Goal: Complete application form: Complete application form

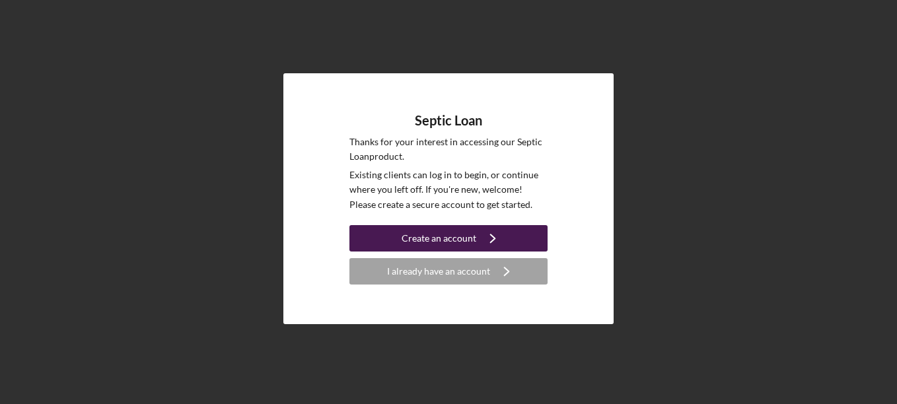
click at [470, 237] on div "Create an account" at bounding box center [439, 238] width 75 height 26
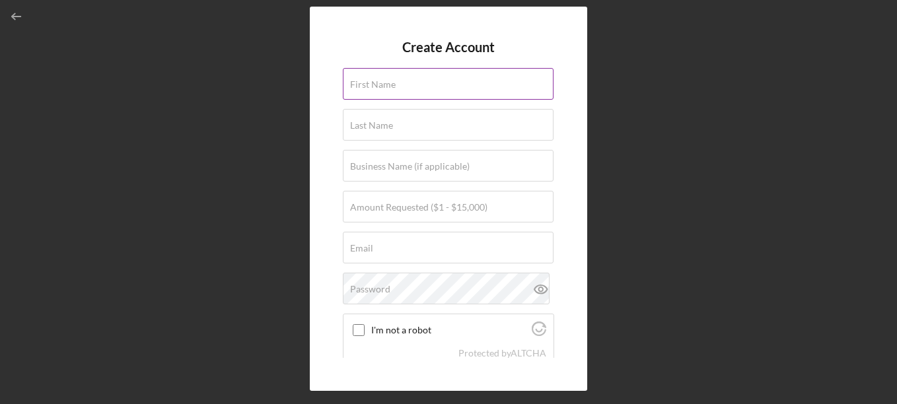
click at [404, 85] on input "First Name" at bounding box center [448, 84] width 211 height 32
type input "[PERSON_NAME]"
type input "Little"
type input "[EMAIL_ADDRESS][DOMAIN_NAME]"
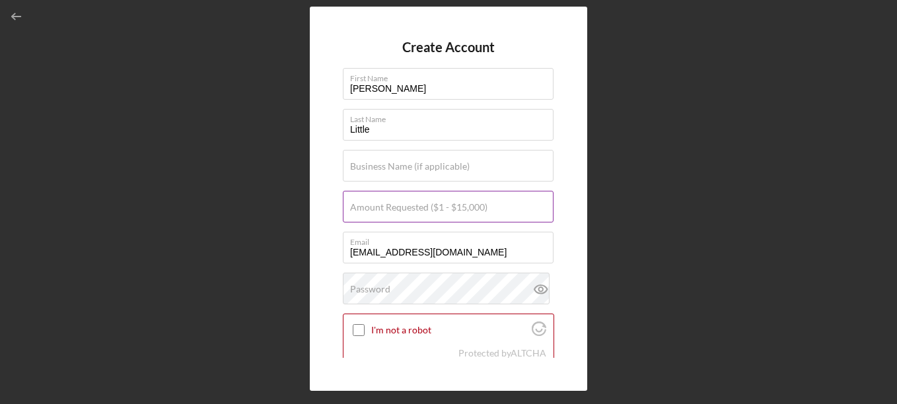
click at [414, 211] on label "Amount Requested ($1 - $15,000)" at bounding box center [418, 207] width 137 height 11
click at [414, 211] on input "Amount Requested ($1 - $15,000)" at bounding box center [448, 207] width 211 height 32
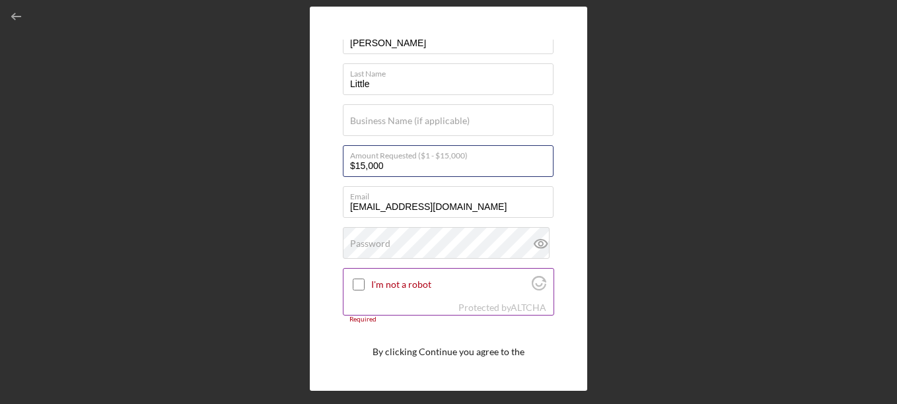
scroll to position [66, 0]
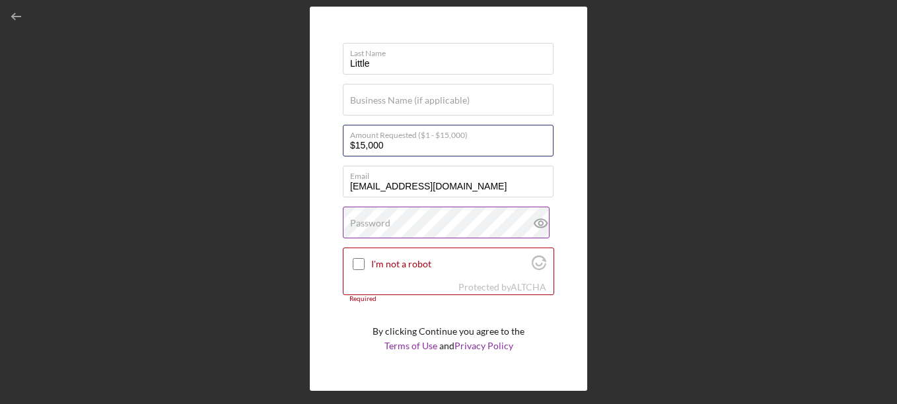
type input "$15,000"
click at [385, 227] on label "Password" at bounding box center [370, 223] width 40 height 11
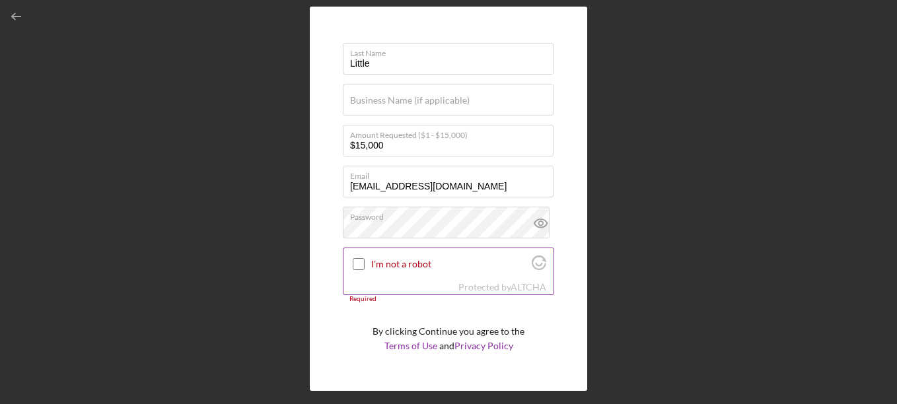
click at [356, 264] on input "I'm not a robot" at bounding box center [359, 264] width 12 height 12
checkbox input "true"
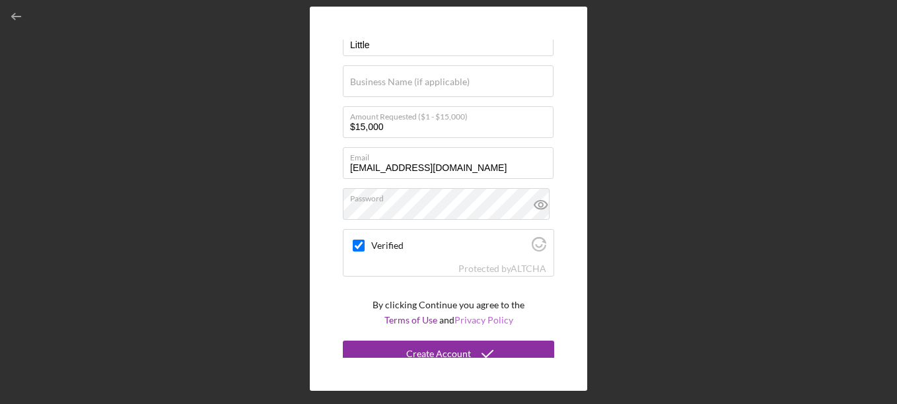
scroll to position [94, 0]
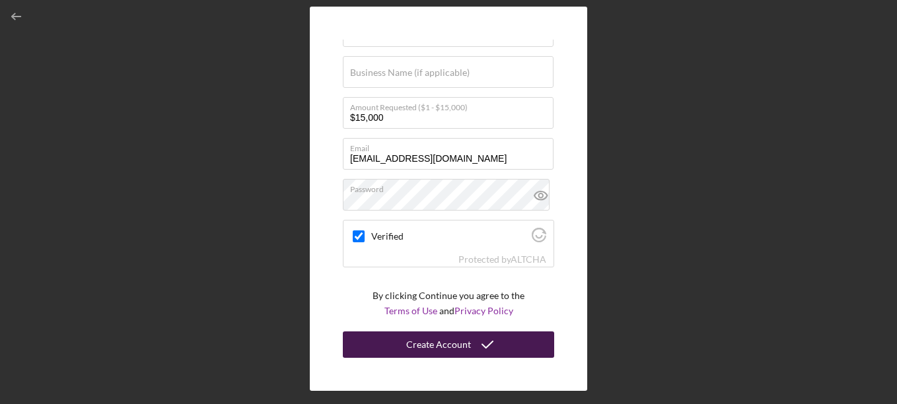
click at [471, 341] on icon "submit" at bounding box center [487, 344] width 33 height 33
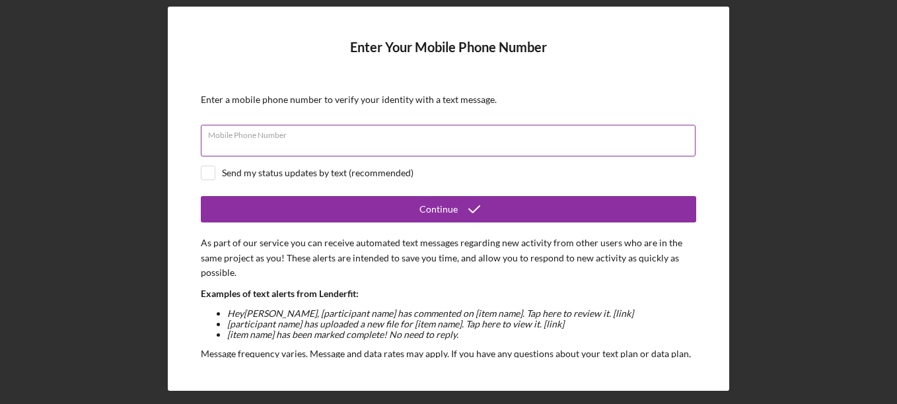
click at [270, 147] on input "Mobile Phone Number" at bounding box center [448, 141] width 495 height 32
type input "[PHONE_NUMBER]"
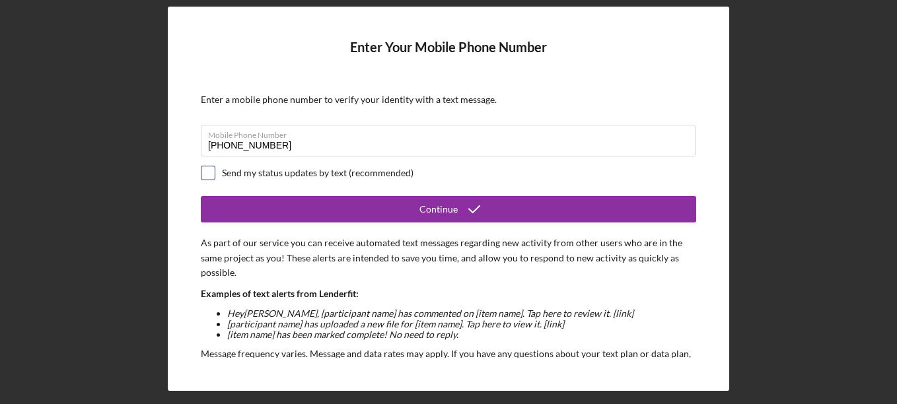
click at [213, 177] on input "checkbox" at bounding box center [208, 173] width 13 height 13
checkbox input "true"
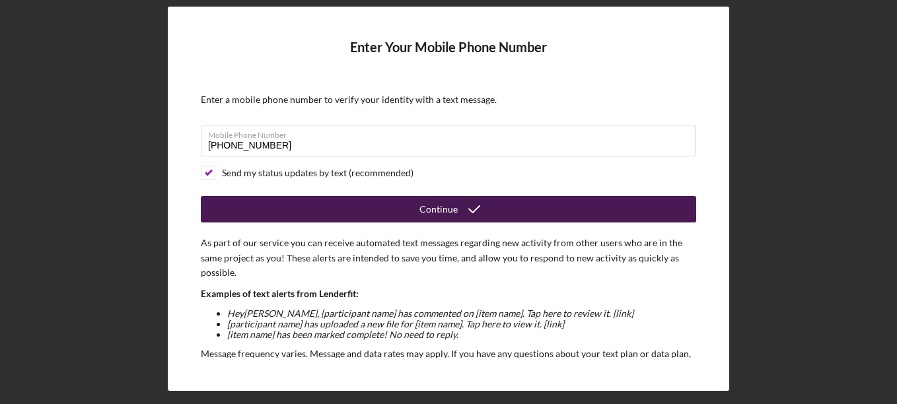
click at [463, 207] on icon "submit" at bounding box center [474, 209] width 33 height 33
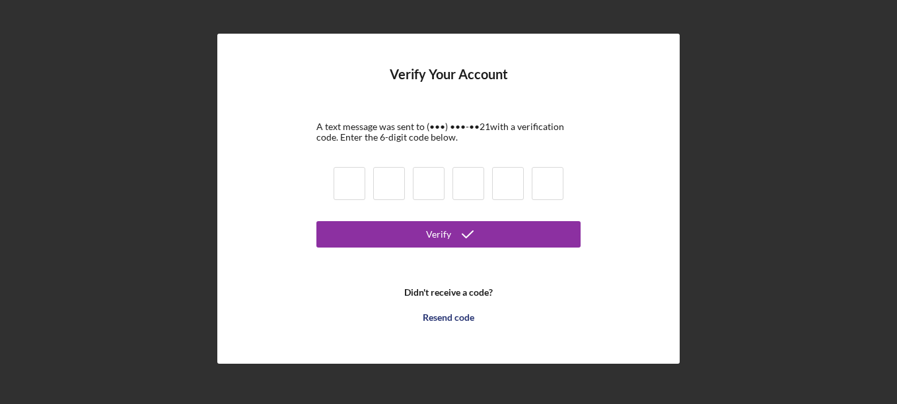
click at [352, 186] on input at bounding box center [350, 183] width 32 height 33
type input "5"
type input "1"
type input "5"
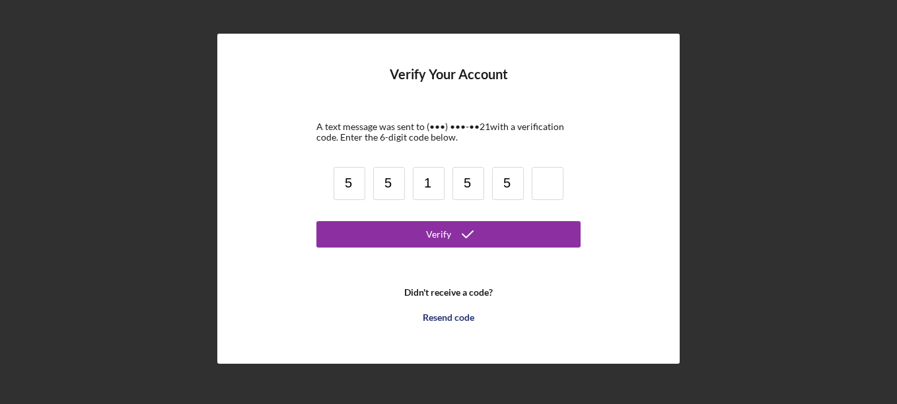
type input "5"
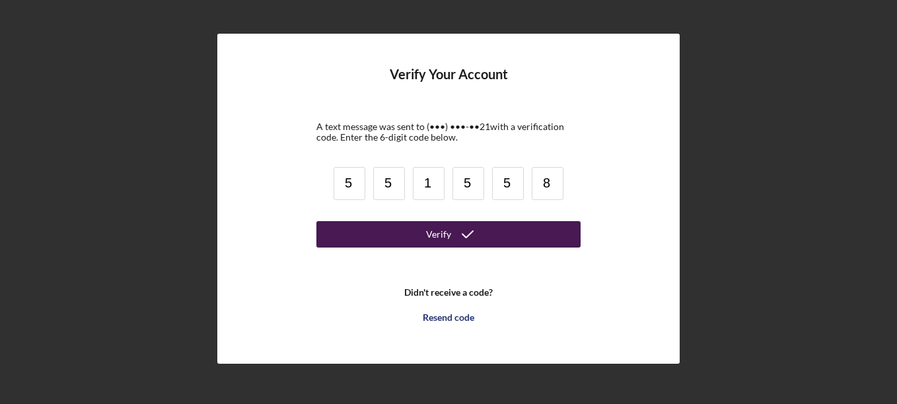
type input "8"
click at [433, 242] on div "Verify" at bounding box center [438, 234] width 25 height 26
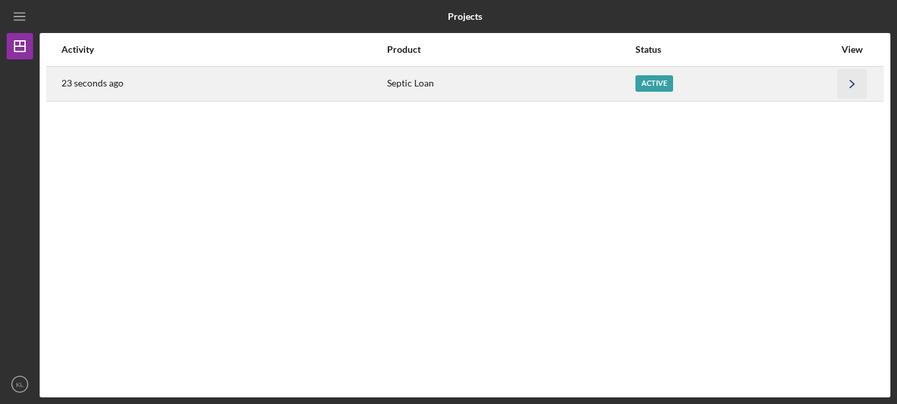
click at [854, 85] on polyline "button" at bounding box center [852, 83] width 4 height 7
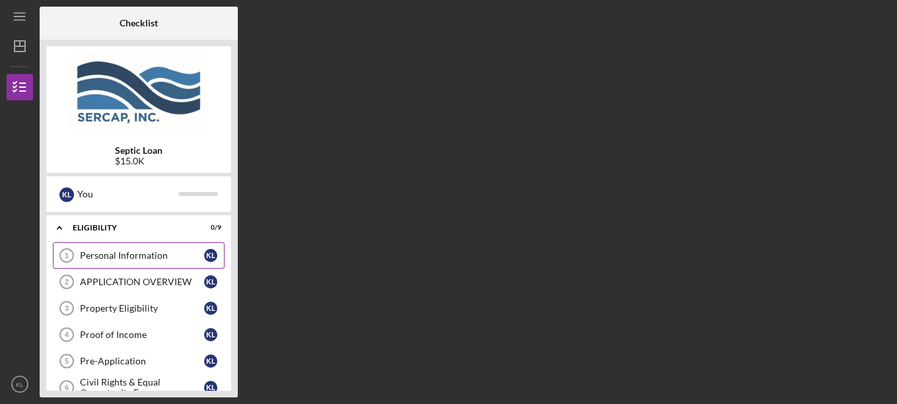
click at [122, 252] on div "Personal Information" at bounding box center [142, 255] width 124 height 11
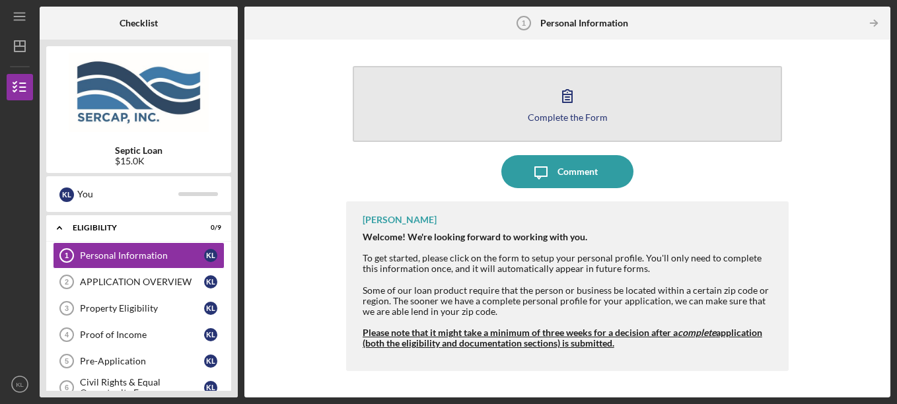
click at [554, 111] on button "Complete the Form Form" at bounding box center [568, 104] width 430 height 76
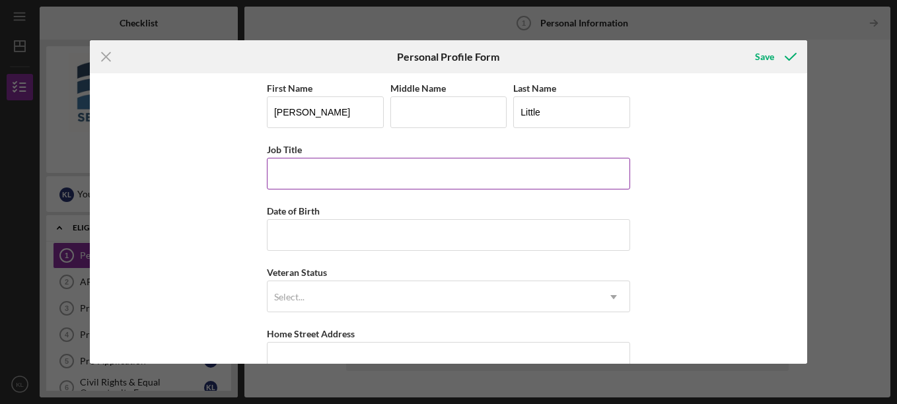
click at [344, 177] on input "Job Title" at bounding box center [448, 174] width 363 height 32
click at [343, 177] on input "Job Title" at bounding box center [448, 174] width 363 height 32
type input "Paraprofessional"
click at [313, 246] on input "Date of Birth" at bounding box center [448, 235] width 363 height 32
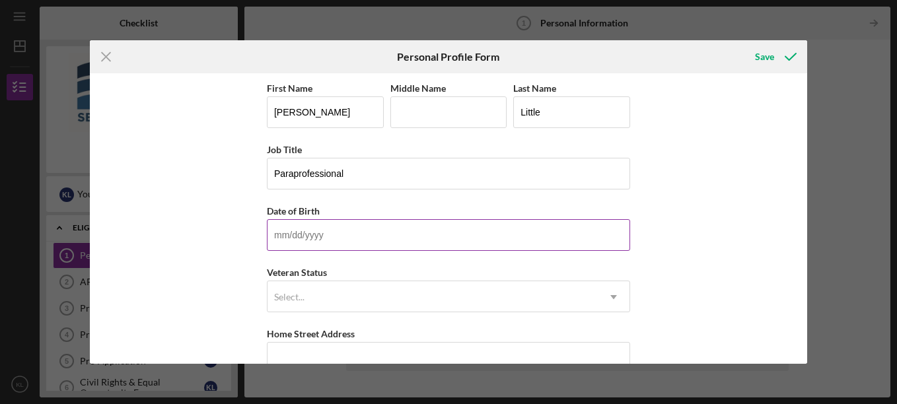
type input "[DATE]"
type input "[US_STATE]"
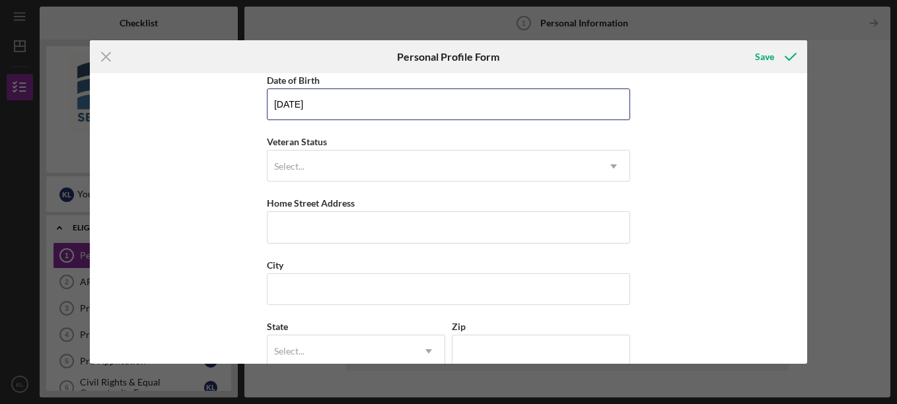
scroll to position [132, 0]
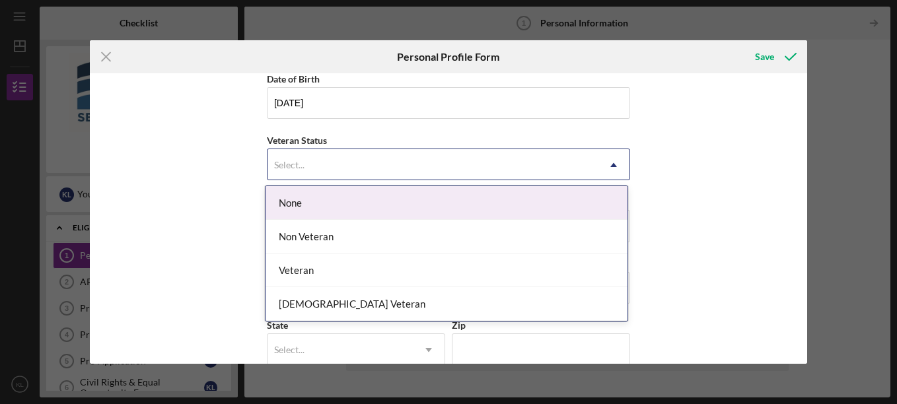
click at [324, 172] on div "Select..." at bounding box center [433, 165] width 330 height 30
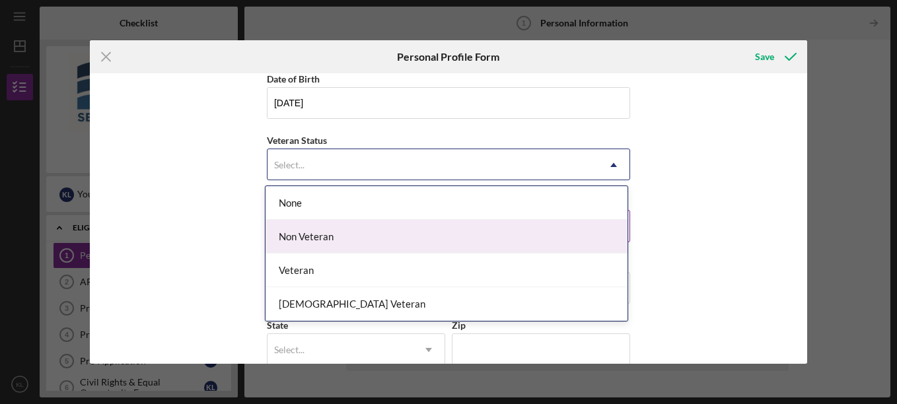
click at [329, 238] on div "Non Veteran" at bounding box center [447, 237] width 362 height 34
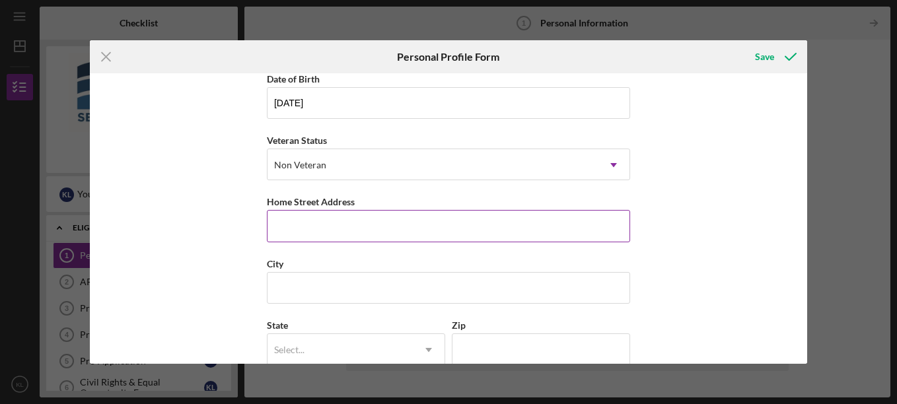
click at [324, 229] on input "Home Street Address" at bounding box center [448, 226] width 363 height 32
type input "[STREET_ADDRESS]"
type input "l"
type input "24224"
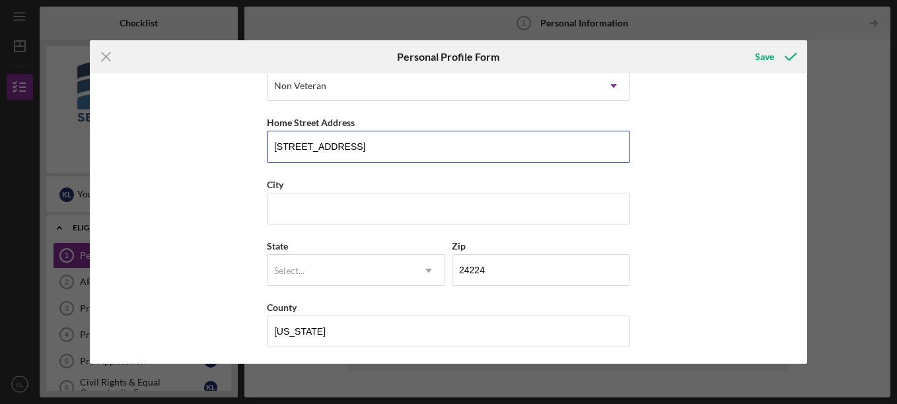
scroll to position [215, 0]
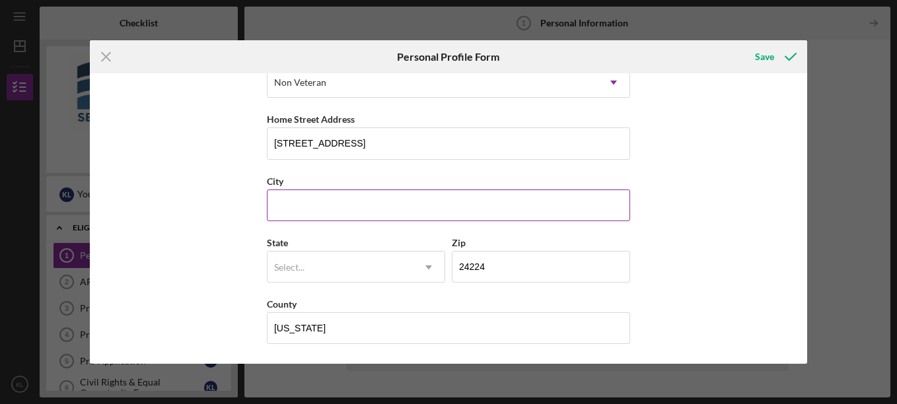
click at [323, 198] on input "City" at bounding box center [448, 206] width 363 height 32
type input "[GEOGRAPHIC_DATA]"
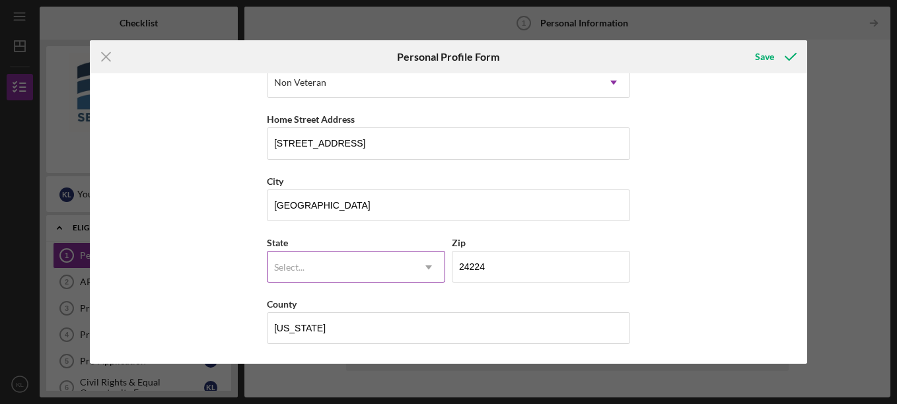
click at [328, 272] on div "Select..." at bounding box center [340, 267] width 145 height 30
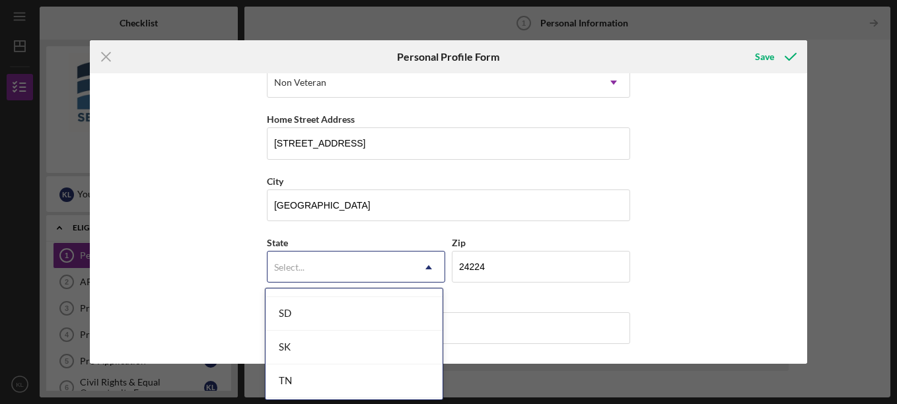
scroll to position [2247, 0]
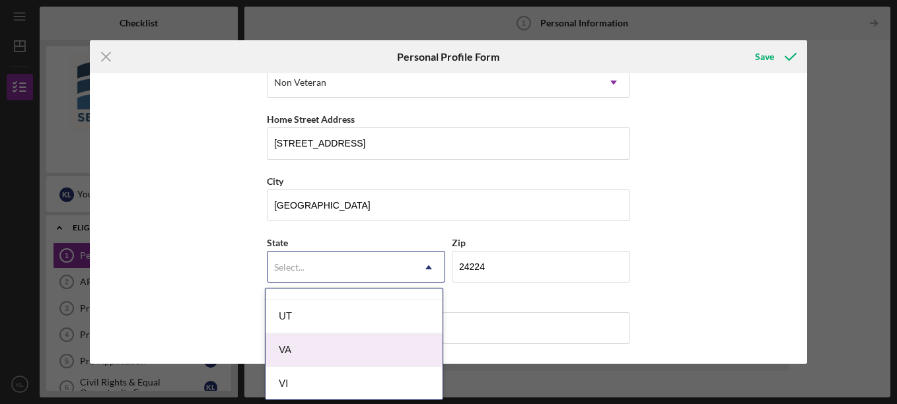
click at [284, 348] on div "VA" at bounding box center [354, 351] width 177 height 34
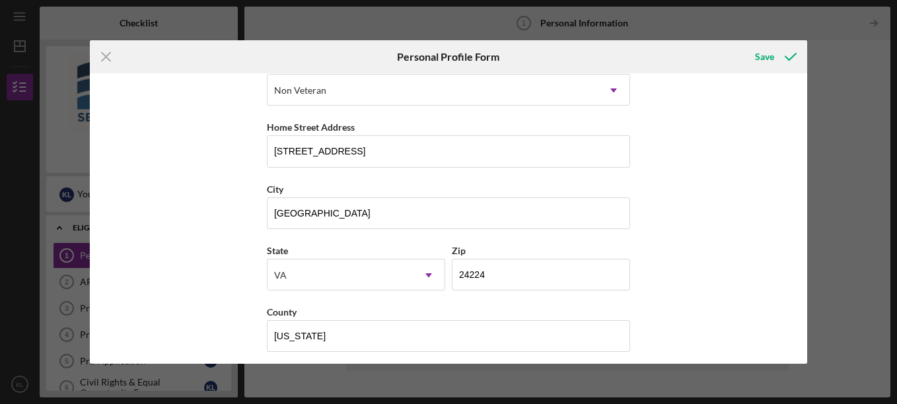
scroll to position [215, 0]
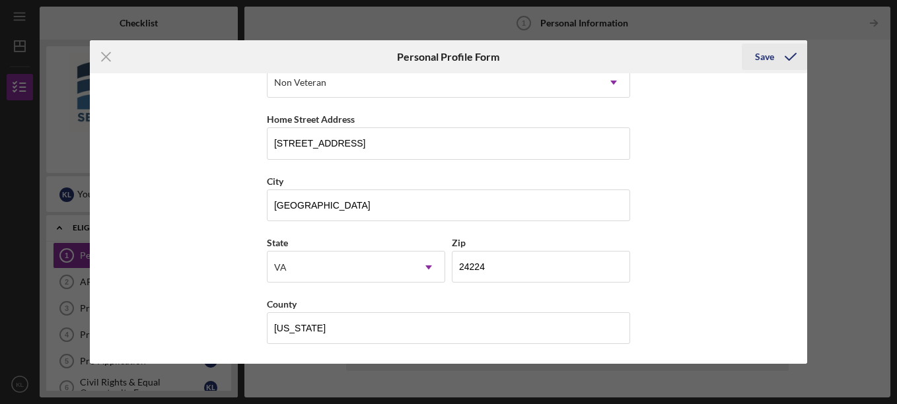
click at [783, 56] on icon "submit" at bounding box center [790, 56] width 33 height 33
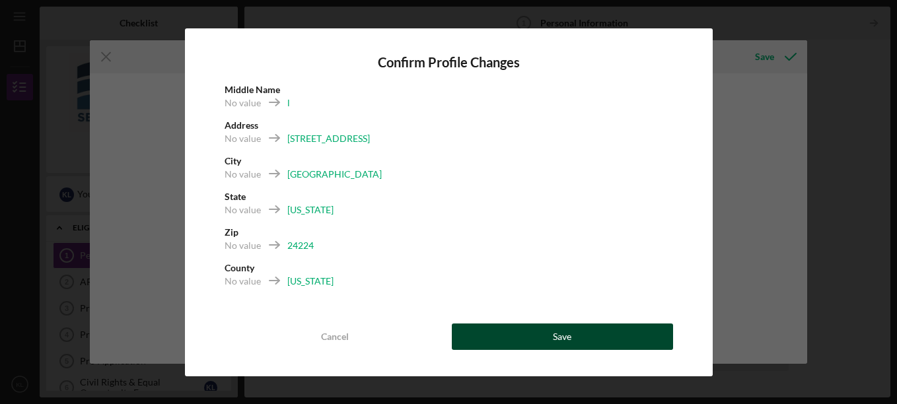
click at [562, 342] on div "Save" at bounding box center [562, 337] width 19 height 26
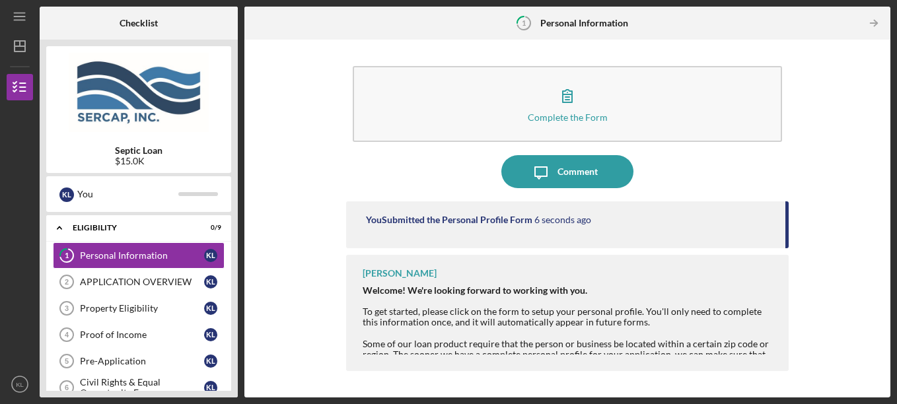
click at [804, 242] on div "Complete the Form Form Icon/Message Comment You Submitted the Personal Profile …" at bounding box center [567, 218] width 633 height 345
click at [742, 287] on div "Welcome! We're looking forward to working with you. To get started, please clic…" at bounding box center [570, 306] width 414 height 42
click at [128, 282] on div "APPLICATION OVERVIEW" at bounding box center [142, 282] width 124 height 11
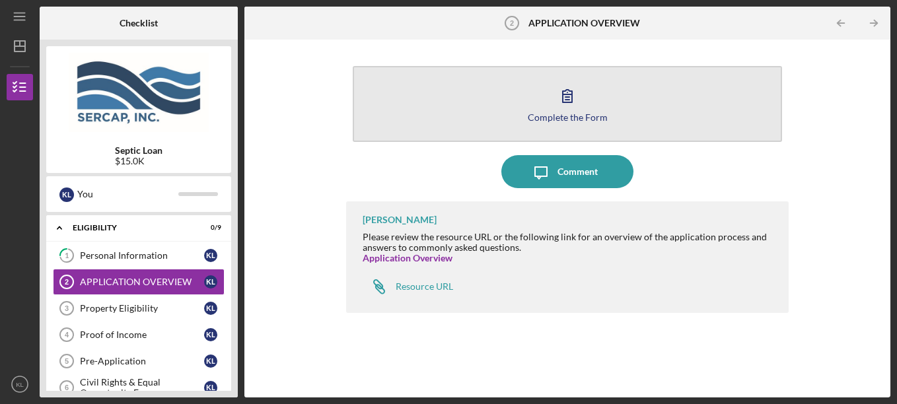
click at [573, 109] on icon "button" at bounding box center [567, 95] width 33 height 33
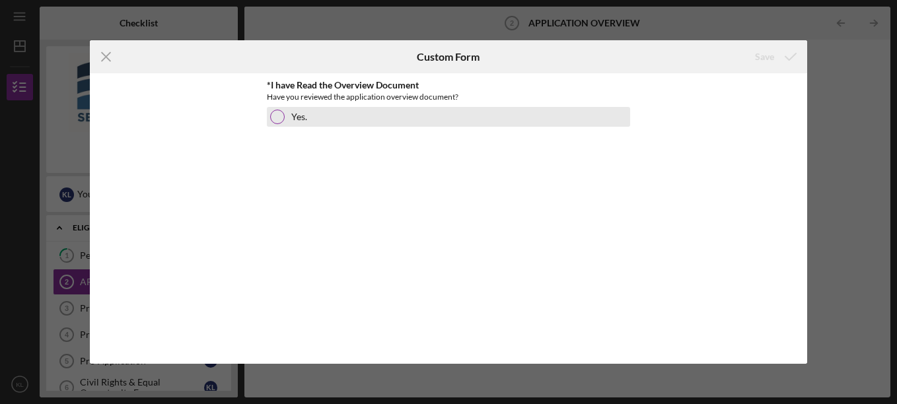
click at [278, 121] on div at bounding box center [277, 117] width 15 height 15
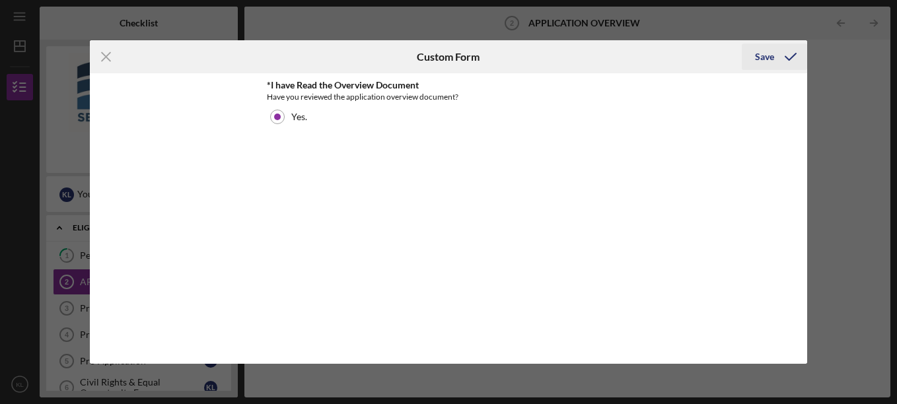
click at [767, 56] on div "Save" at bounding box center [764, 57] width 19 height 26
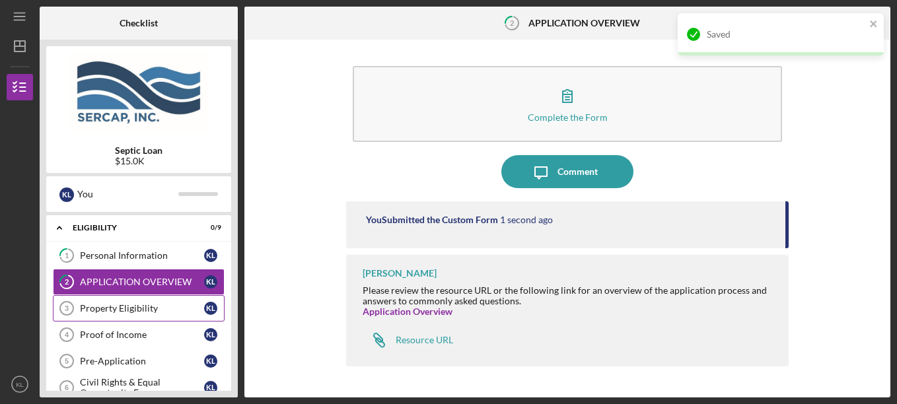
click at [126, 307] on div "Property Eligibility" at bounding box center [142, 308] width 124 height 11
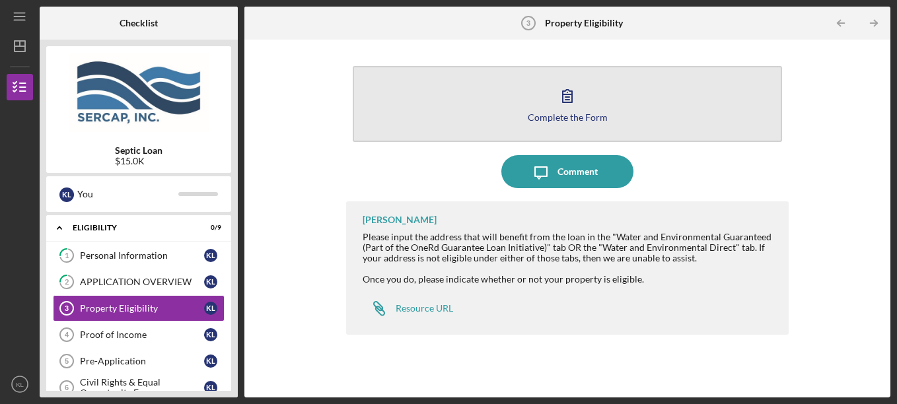
click at [554, 106] on icon "button" at bounding box center [567, 95] width 33 height 33
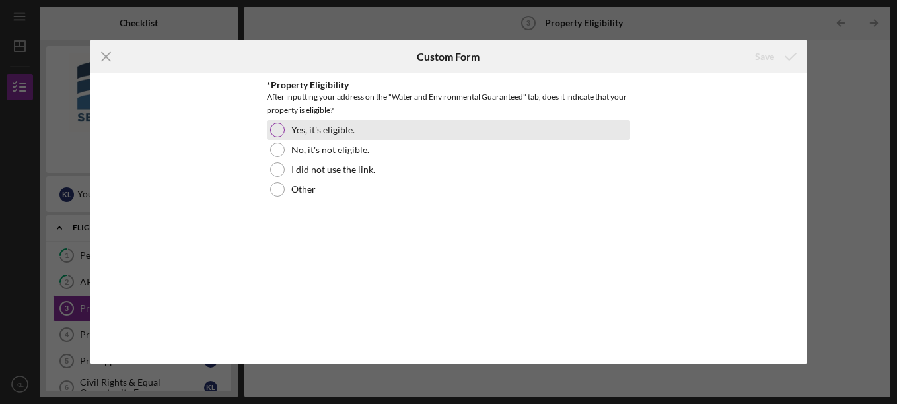
click at [274, 128] on div at bounding box center [277, 130] width 15 height 15
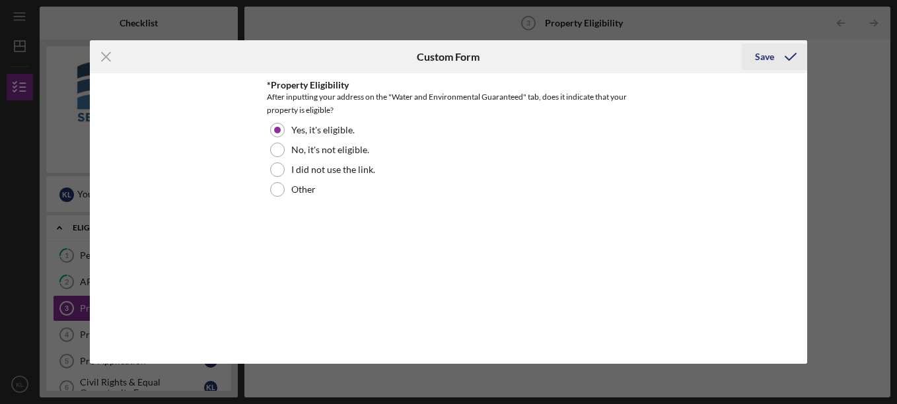
click at [785, 54] on icon "submit" at bounding box center [790, 56] width 33 height 33
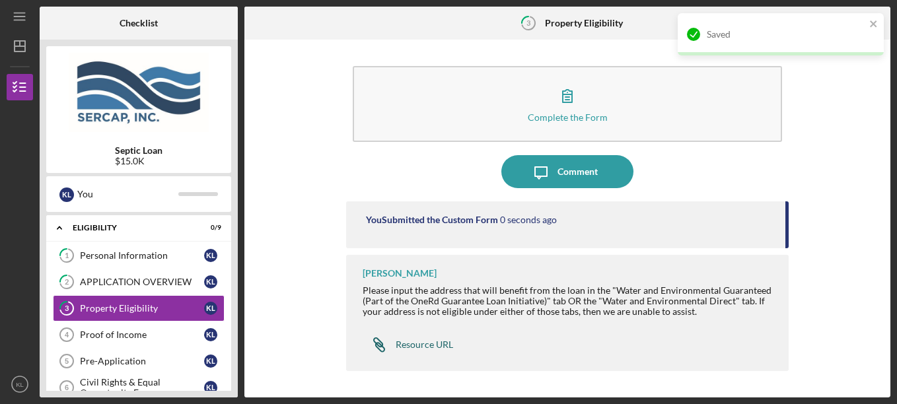
click at [419, 346] on div "Resource URL" at bounding box center [424, 345] width 57 height 11
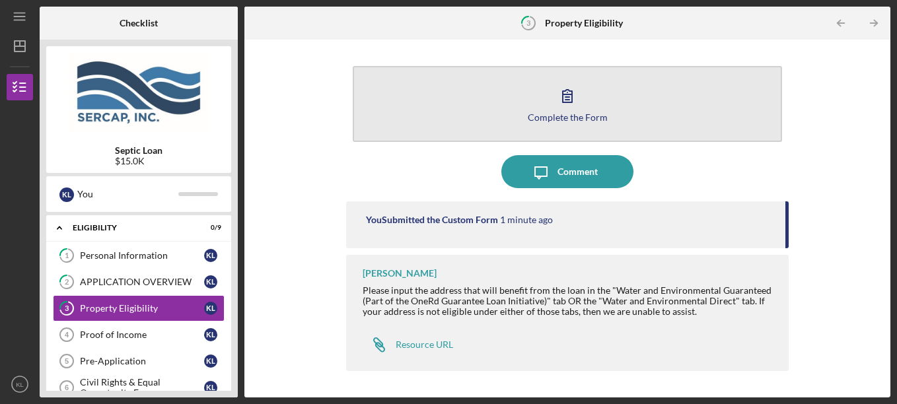
click at [565, 113] on div "Complete the Form" at bounding box center [568, 117] width 80 height 10
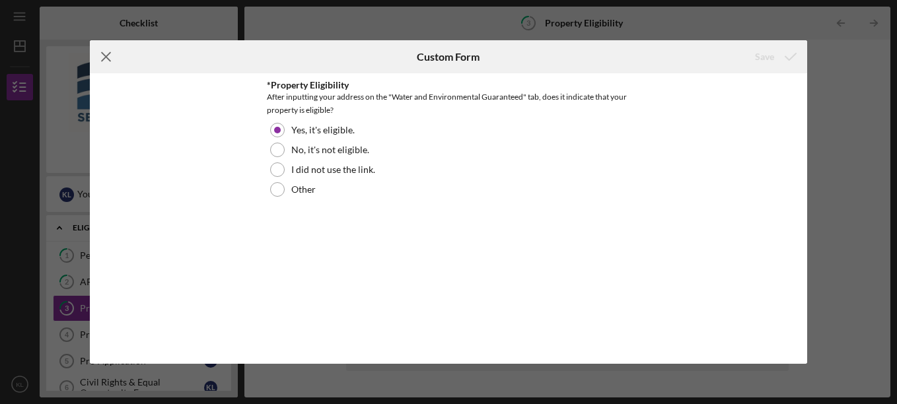
drag, startPoint x: 97, startPoint y: 57, endPoint x: 110, endPoint y: 81, distance: 27.5
click at [97, 57] on icon "Icon/Menu Close" at bounding box center [106, 56] width 33 height 33
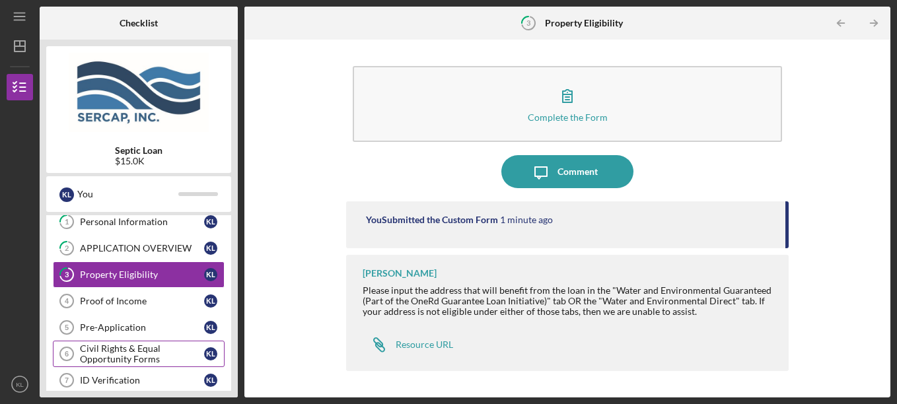
scroll to position [66, 0]
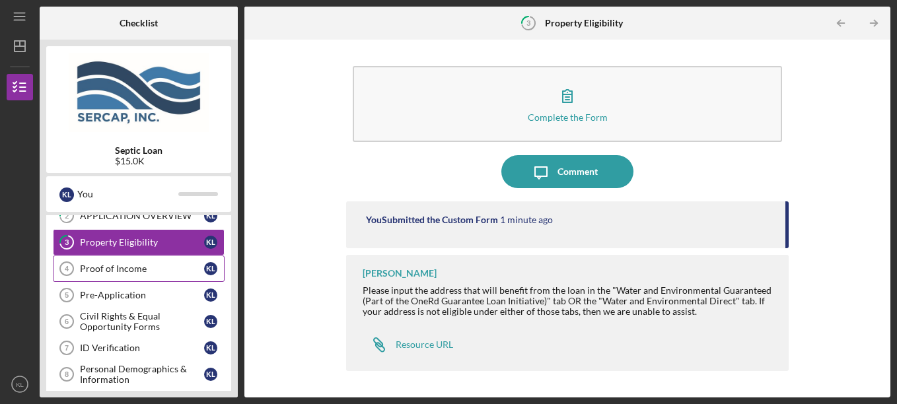
click at [106, 267] on div "Proof of Income" at bounding box center [142, 269] width 124 height 11
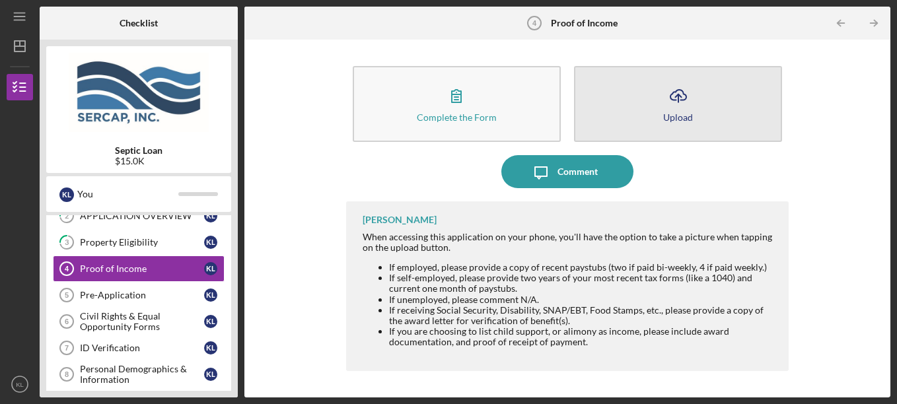
click at [677, 103] on icon "Icon/Upload" at bounding box center [678, 95] width 33 height 33
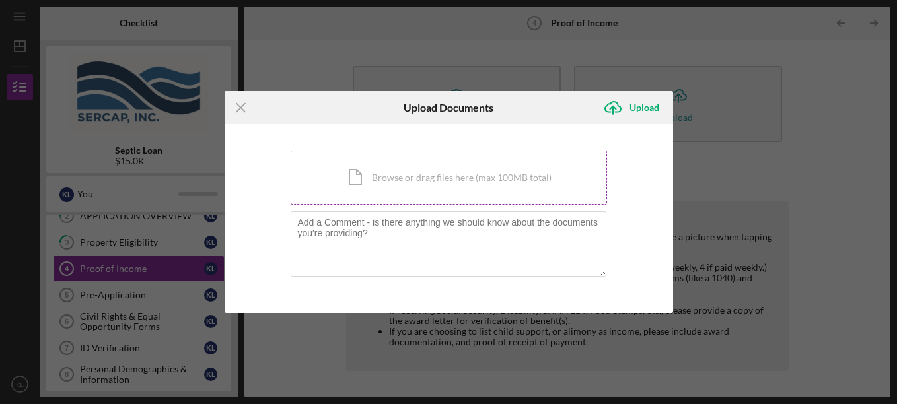
click at [409, 176] on div "Icon/Document Browse or drag files here (max 100MB total) Tap to choose files o…" at bounding box center [449, 178] width 317 height 54
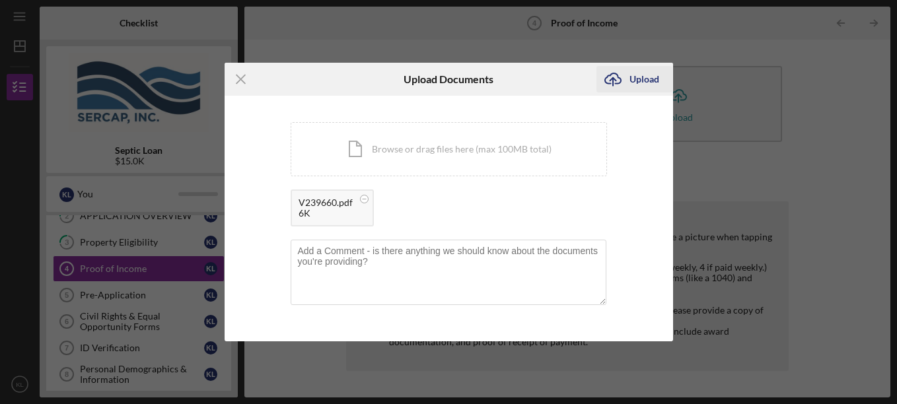
click at [638, 79] on div "Upload" at bounding box center [645, 79] width 30 height 26
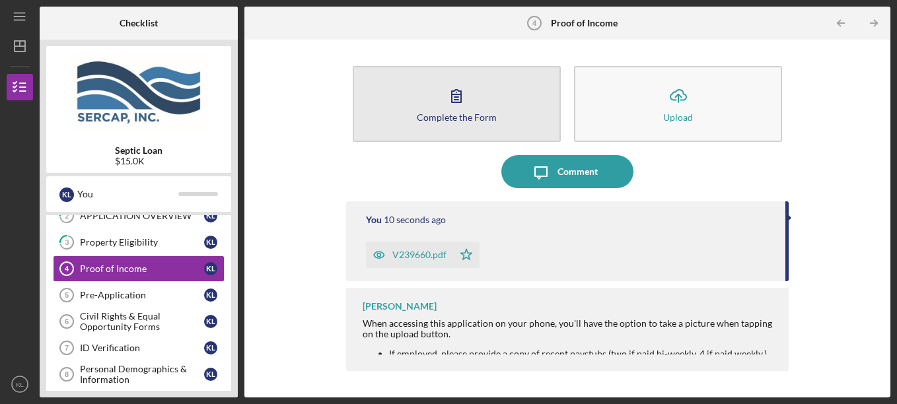
click at [459, 109] on icon "button" at bounding box center [456, 95] width 33 height 33
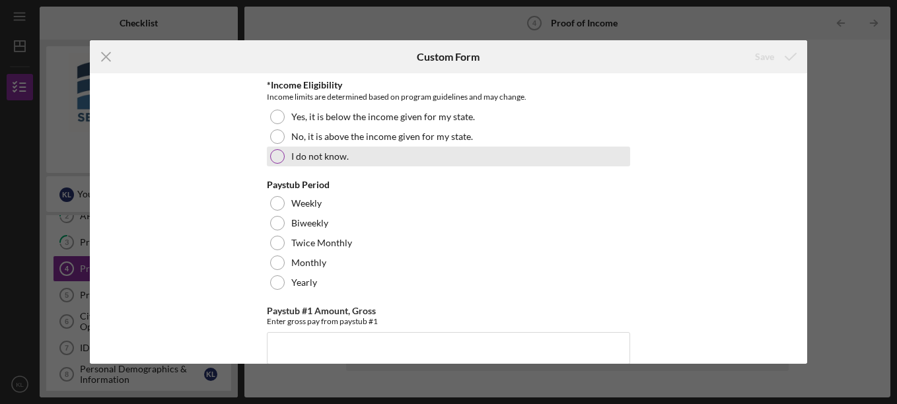
click at [277, 159] on div at bounding box center [277, 156] width 15 height 15
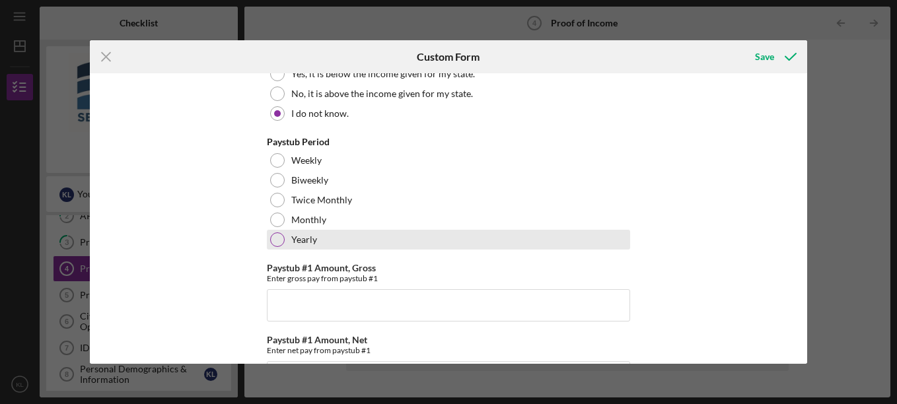
scroll to position [66, 0]
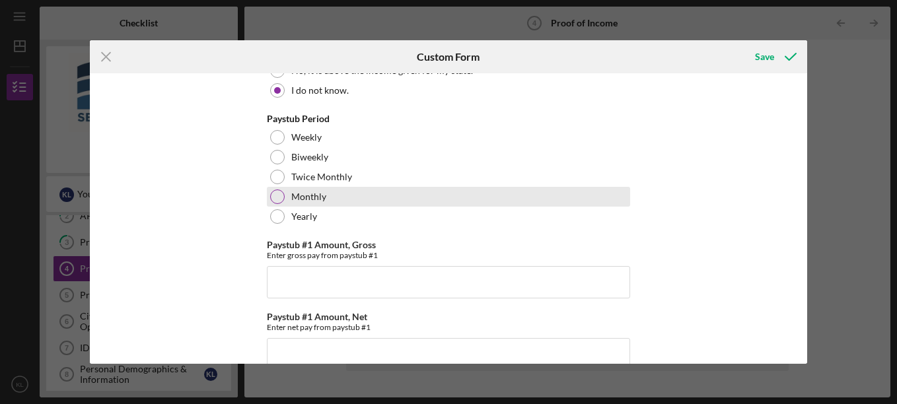
click at [280, 194] on div at bounding box center [277, 197] width 15 height 15
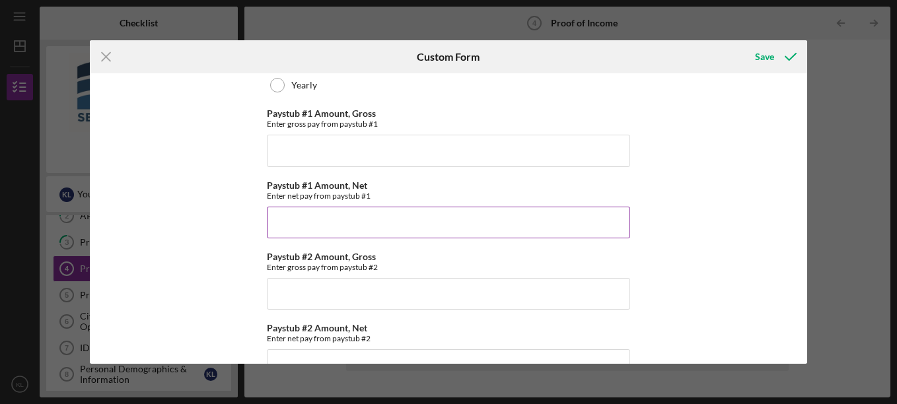
scroll to position [198, 0]
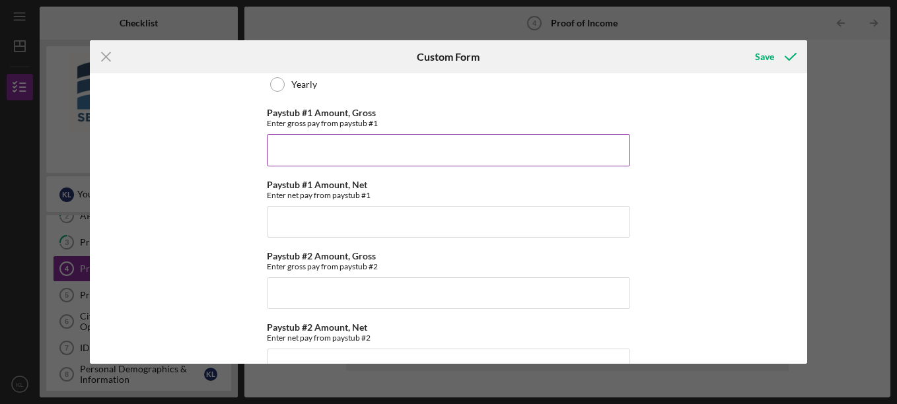
click at [320, 159] on input "Paystub #1 Amount, Gross" at bounding box center [448, 150] width 363 height 32
type input "$1,319.51"
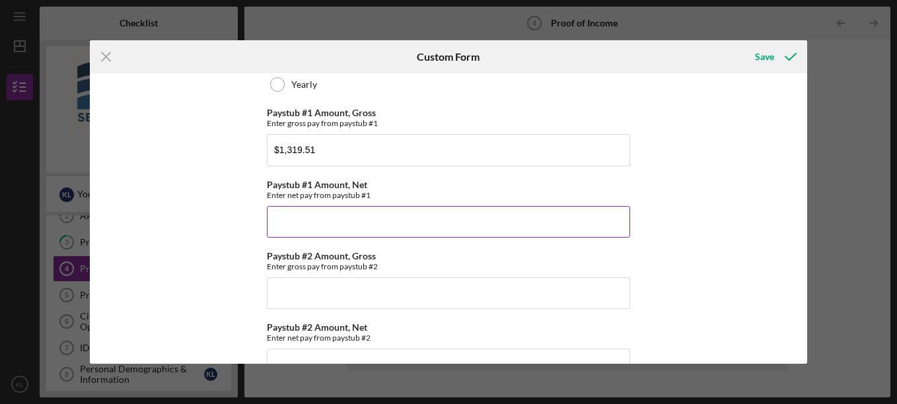
click at [334, 226] on input "Paystub #1 Amount, Net" at bounding box center [448, 222] width 363 height 32
click at [301, 213] on input "Paystub #1 Amount, Net" at bounding box center [448, 222] width 363 height 32
type input "$1,199.90"
click at [396, 188] on div "Paystub #1 Amount, Net Enter net pay from paystub #1" at bounding box center [448, 190] width 363 height 20
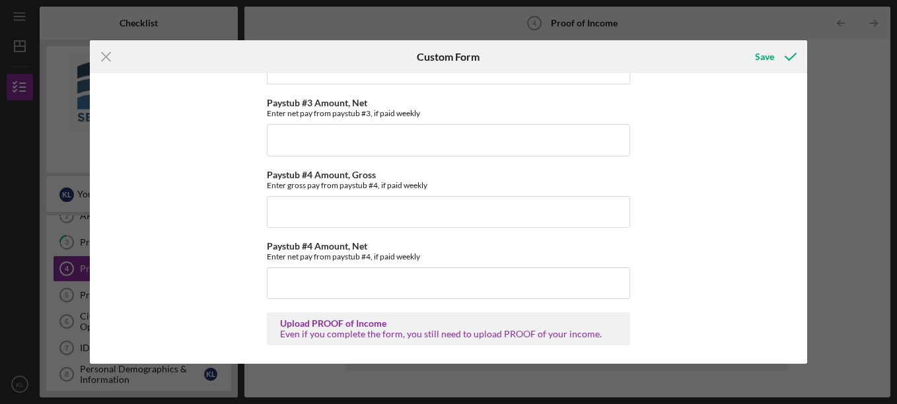
scroll to position [567, 0]
click at [767, 57] on div "Save" at bounding box center [764, 57] width 19 height 26
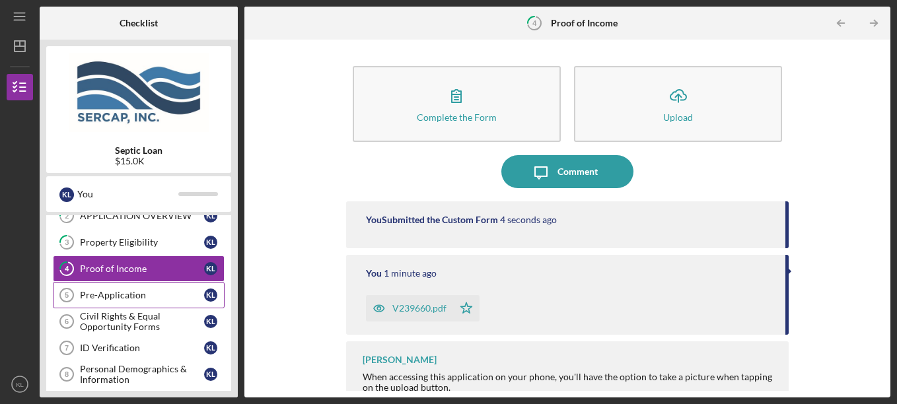
click at [120, 293] on div "Pre-Application" at bounding box center [142, 295] width 124 height 11
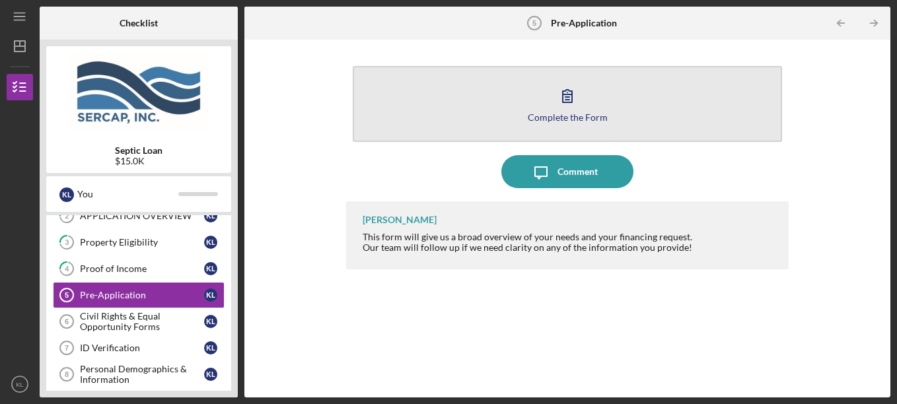
click at [539, 105] on button "Complete the Form Form" at bounding box center [568, 104] width 430 height 76
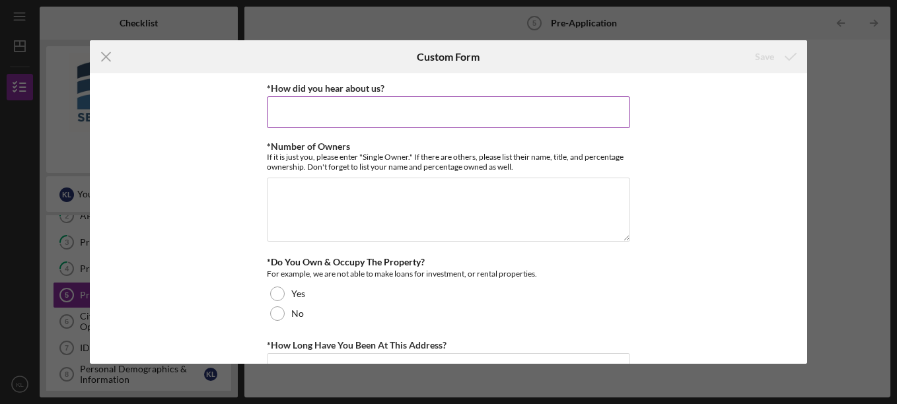
click at [310, 114] on input "*How did you hear about us?" at bounding box center [448, 112] width 363 height 32
type input "p"
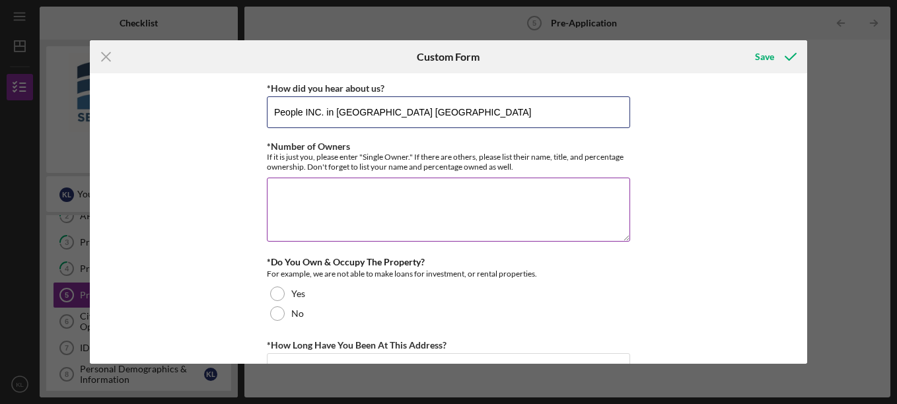
type input "People INC. in [GEOGRAPHIC_DATA] [GEOGRAPHIC_DATA]"
click at [313, 201] on textarea "*Number of Owners" at bounding box center [448, 209] width 363 height 63
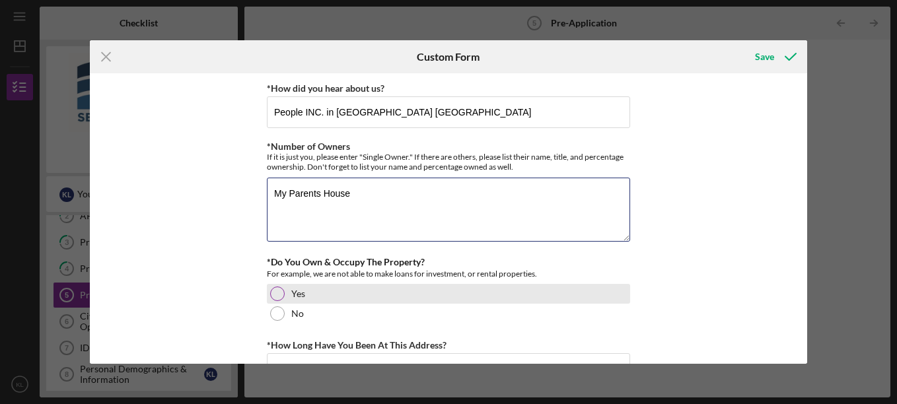
type textarea "My Parents House"
click at [278, 294] on div at bounding box center [277, 294] width 15 height 15
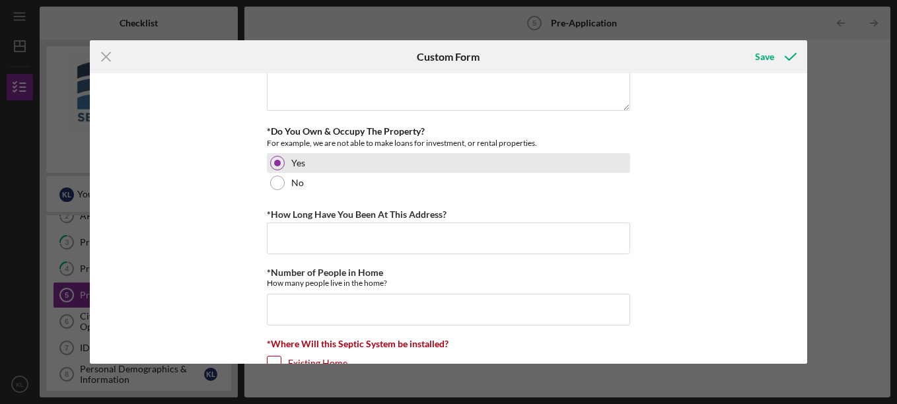
scroll to position [132, 0]
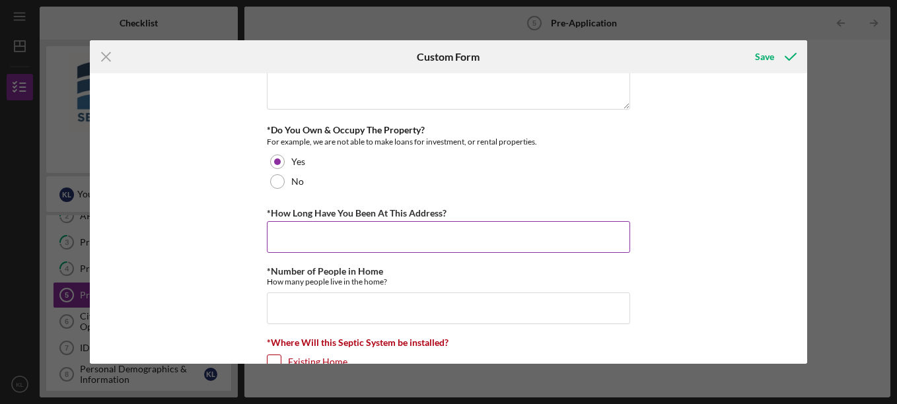
click at [318, 236] on input "*How Long Have You Been At This Address?" at bounding box center [448, 237] width 363 height 32
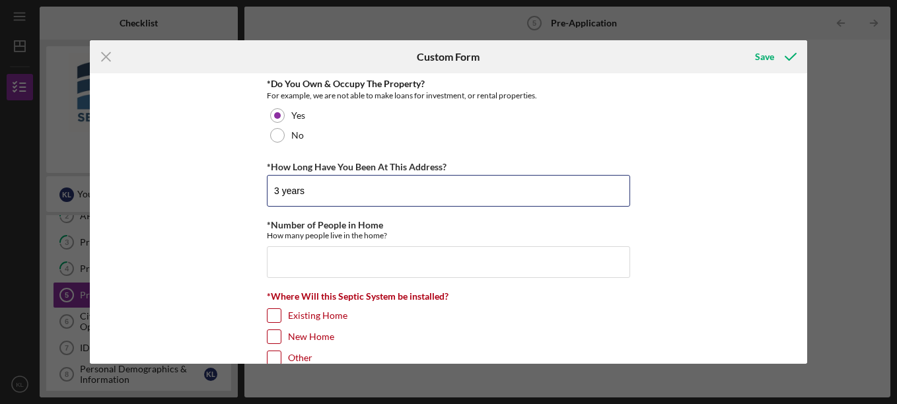
scroll to position [198, 0]
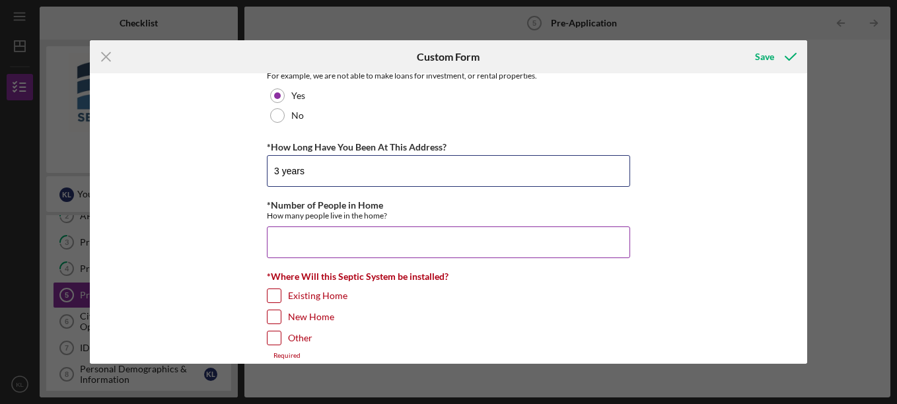
type input "3 years"
click at [281, 235] on input "*Number of People in Home" at bounding box center [448, 243] width 363 height 32
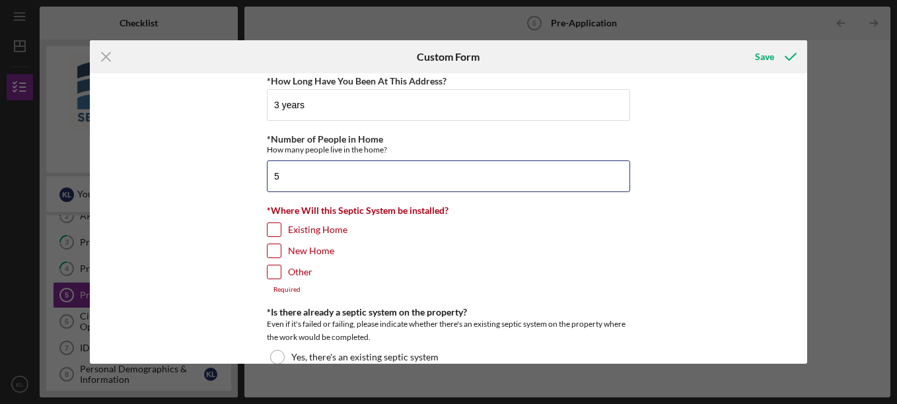
type input "5"
click at [271, 227] on input "Existing Home" at bounding box center [274, 229] width 13 height 13
checkbox input "true"
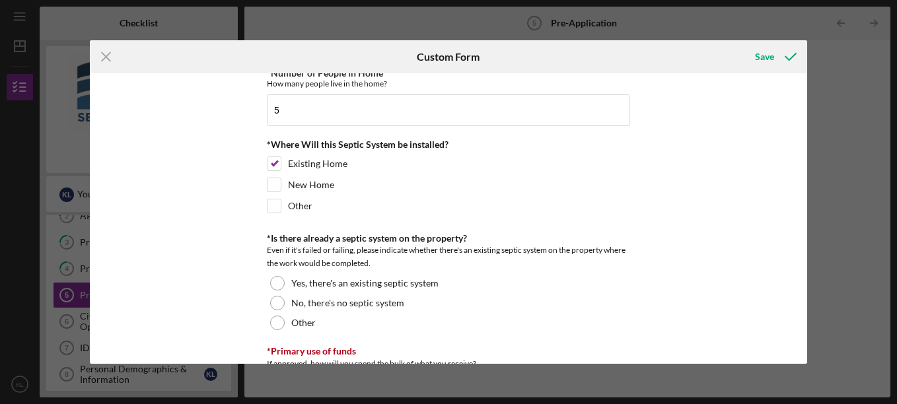
scroll to position [396, 0]
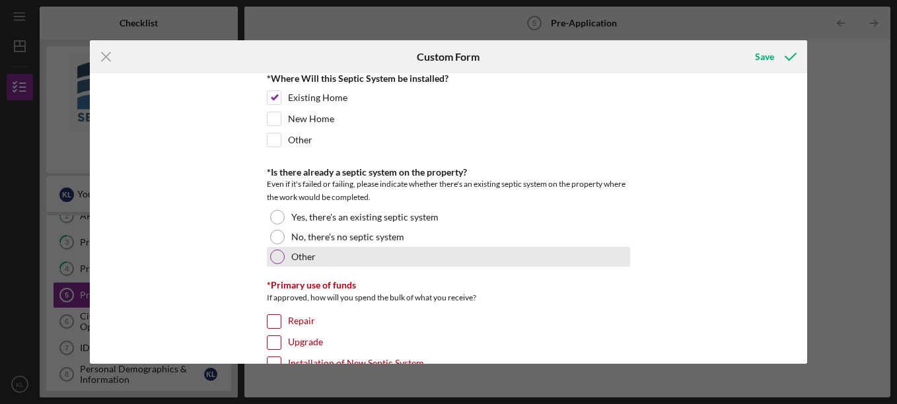
click at [276, 256] on div at bounding box center [277, 257] width 15 height 15
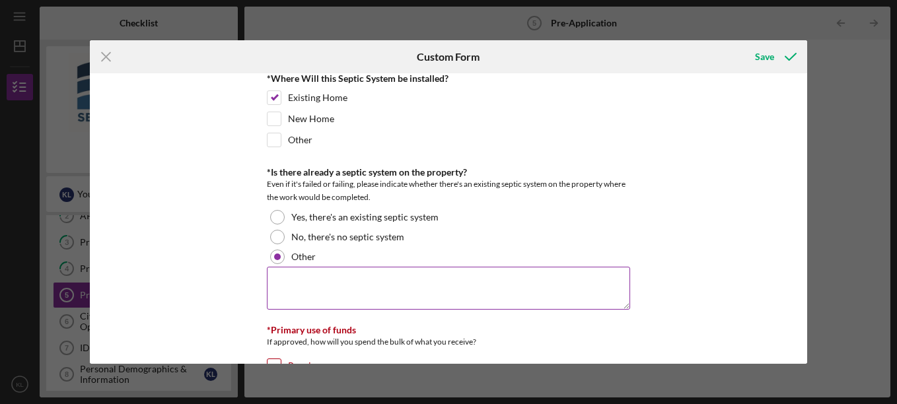
click at [297, 287] on textarea at bounding box center [448, 288] width 363 height 42
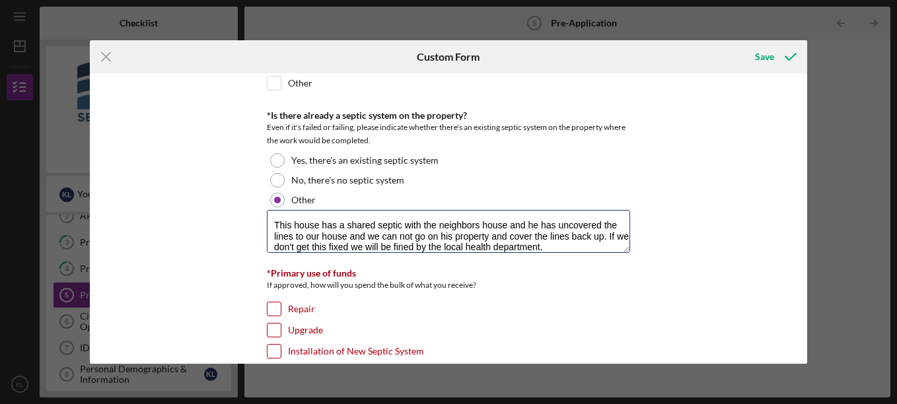
scroll to position [529, 0]
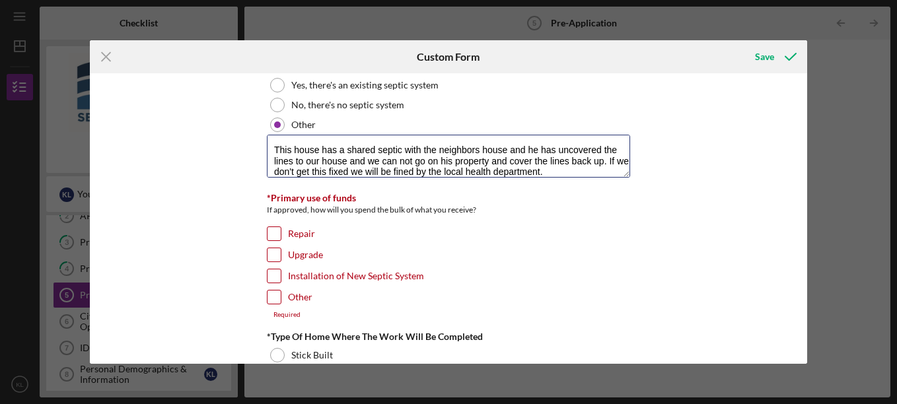
type textarea "This house has a shared septic with the neighbors house and he has uncovered th…"
click at [273, 274] on input "Installation of New Septic System" at bounding box center [274, 276] width 13 height 13
checkbox input "true"
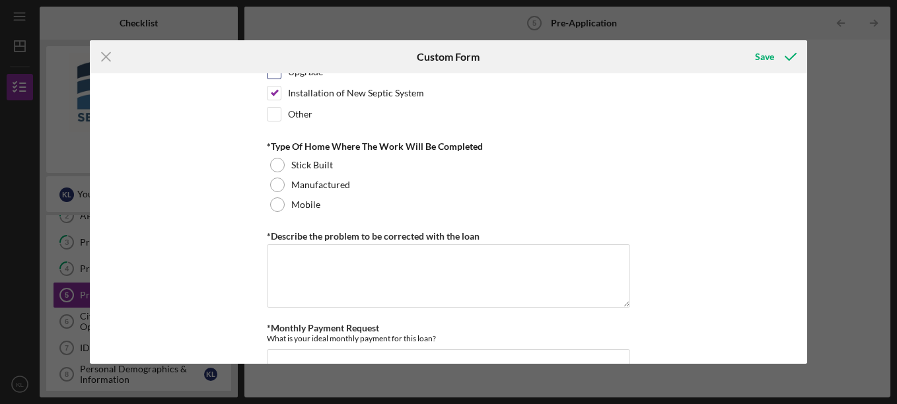
scroll to position [727, 0]
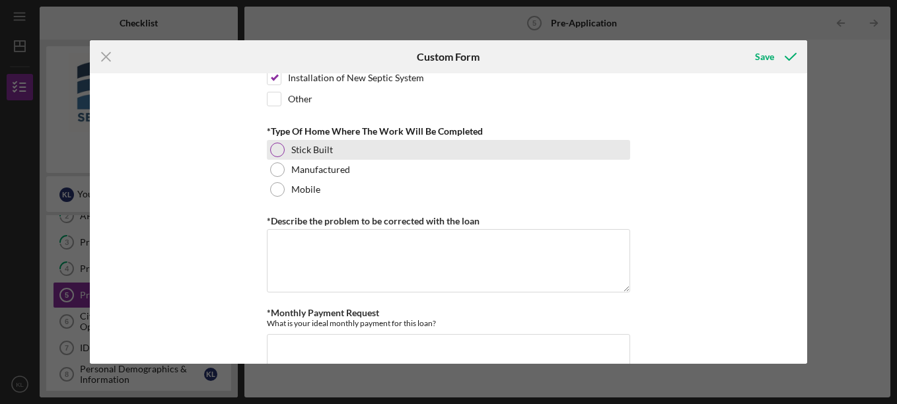
click at [278, 148] on div at bounding box center [277, 150] width 15 height 15
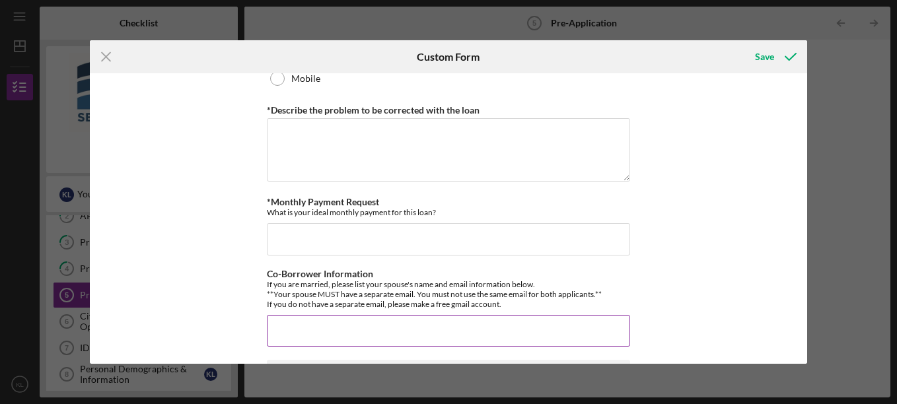
scroll to position [925, 0]
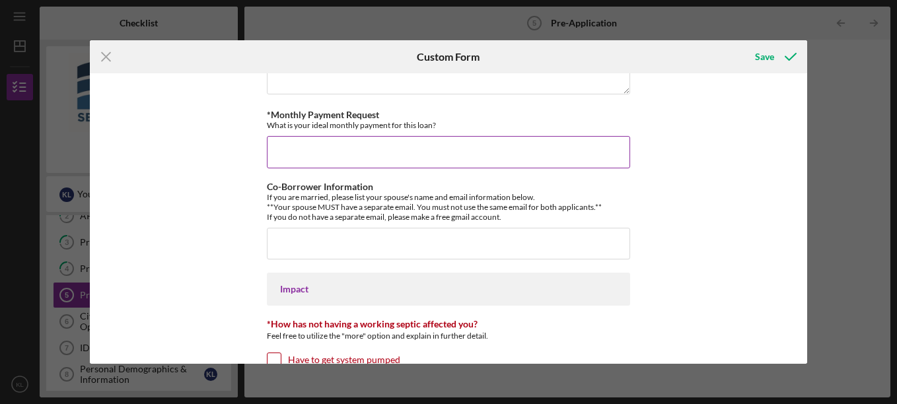
click at [304, 153] on input "*Monthly Payment Request" at bounding box center [448, 152] width 363 height 32
click at [272, 154] on input "250.00" at bounding box center [448, 152] width 363 height 32
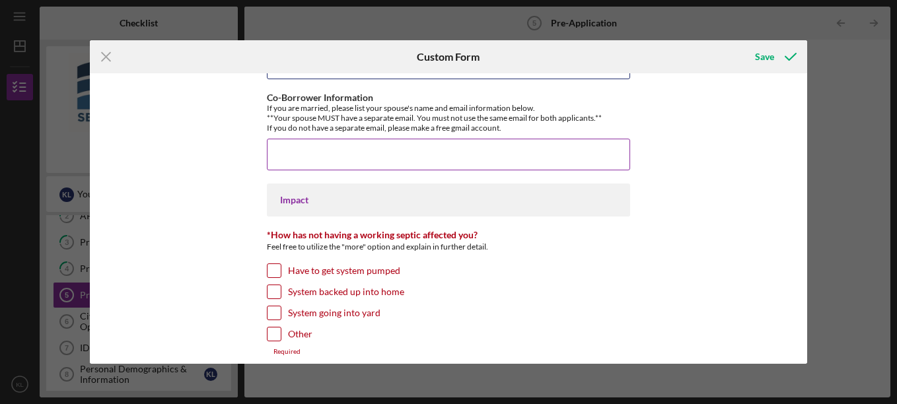
scroll to position [991, 0]
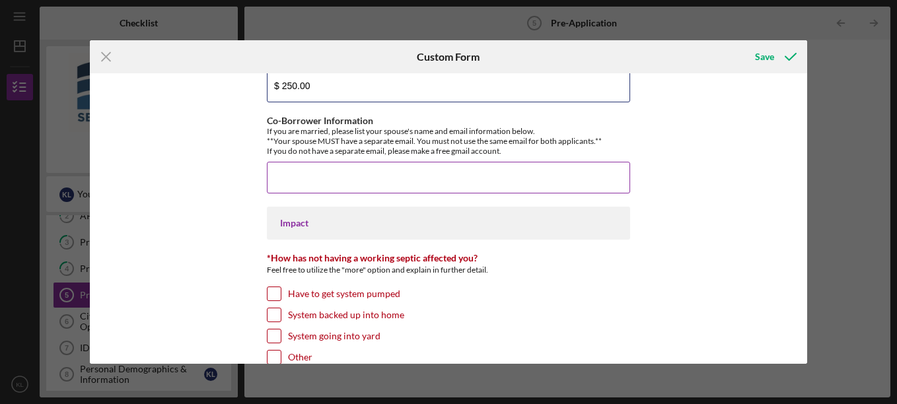
type input "$ 250.00"
click at [323, 178] on input "Co-Borrower Information" at bounding box center [448, 178] width 363 height 32
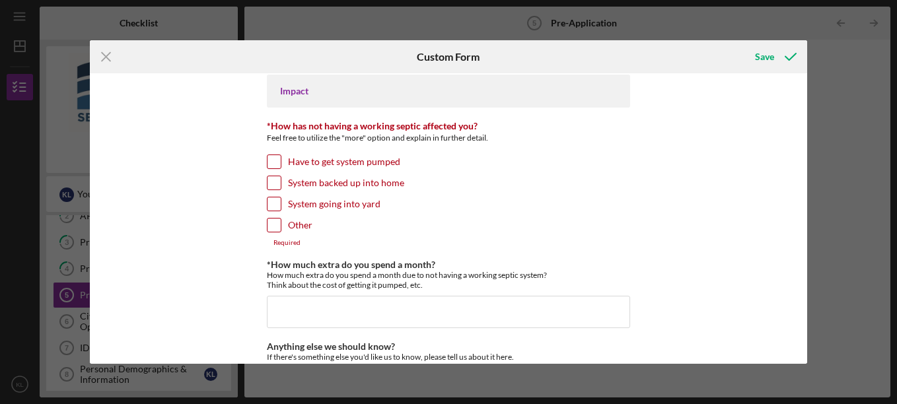
scroll to position [1057, 0]
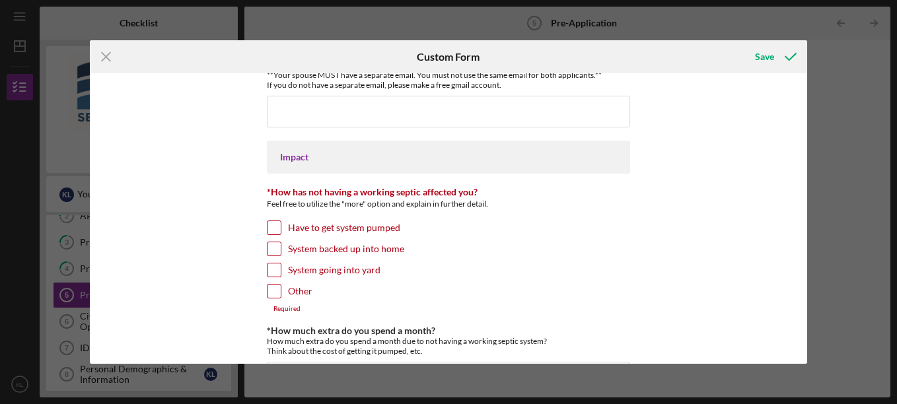
click at [277, 290] on input "Other" at bounding box center [274, 291] width 13 height 13
checkbox input "true"
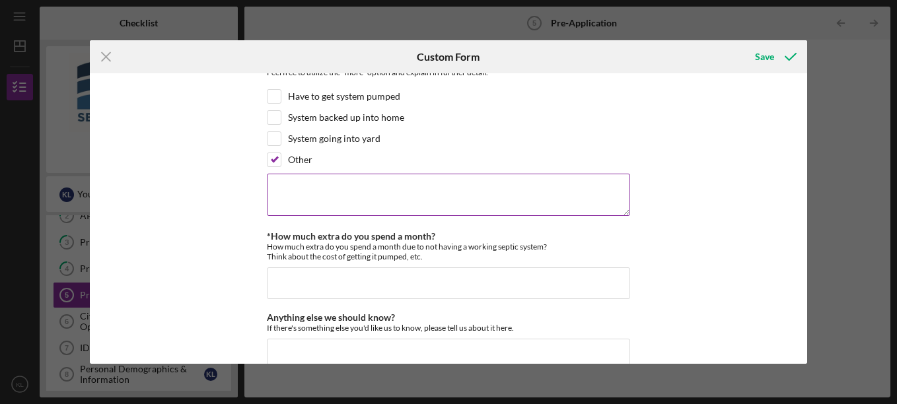
scroll to position [1189, 0]
click at [289, 196] on textarea at bounding box center [448, 194] width 363 height 42
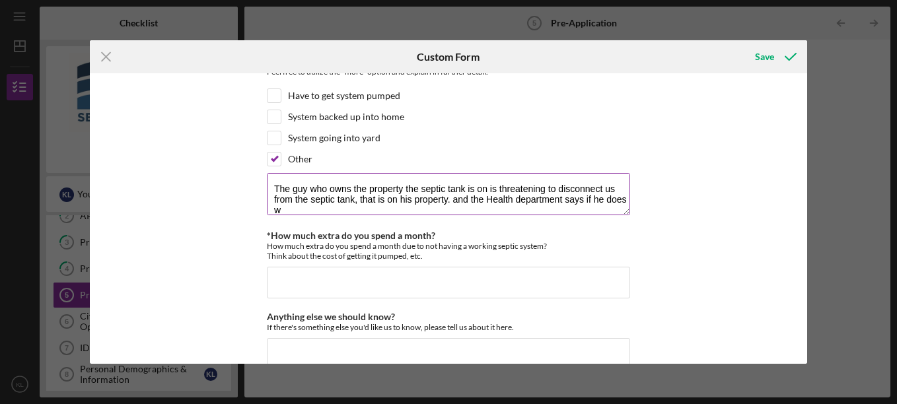
scroll to position [1, 0]
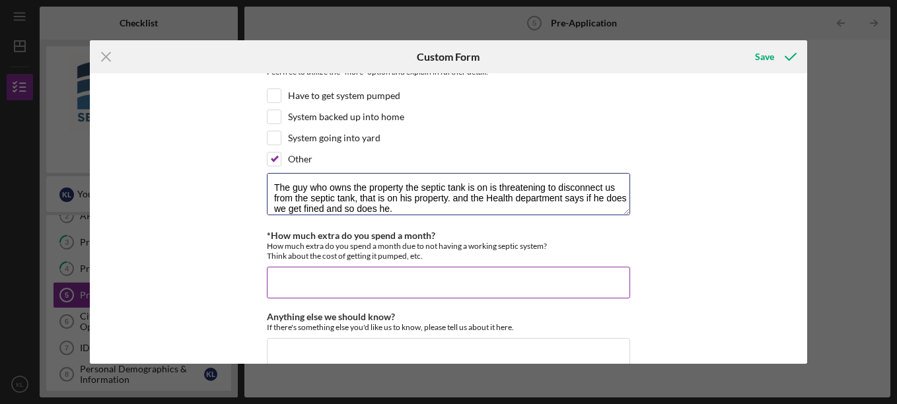
type textarea "The guy who owns the property the septic tank is on is threatening to disconnec…"
click at [295, 285] on input "*How much extra do you spend a month?" at bounding box center [448, 283] width 363 height 32
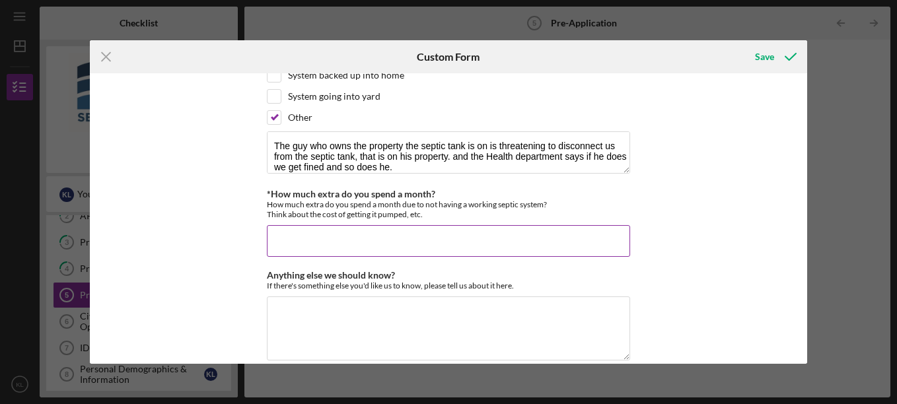
scroll to position [1250, 0]
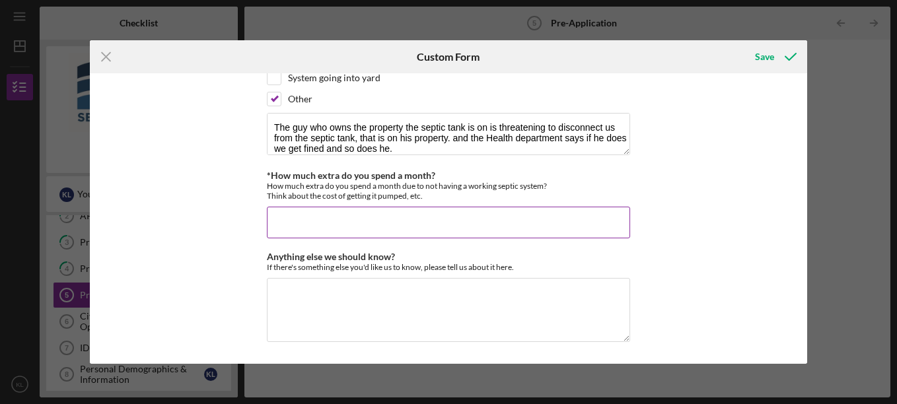
click at [294, 218] on input "*How much extra do you spend a month?" at bounding box center [448, 223] width 363 height 32
type input "W"
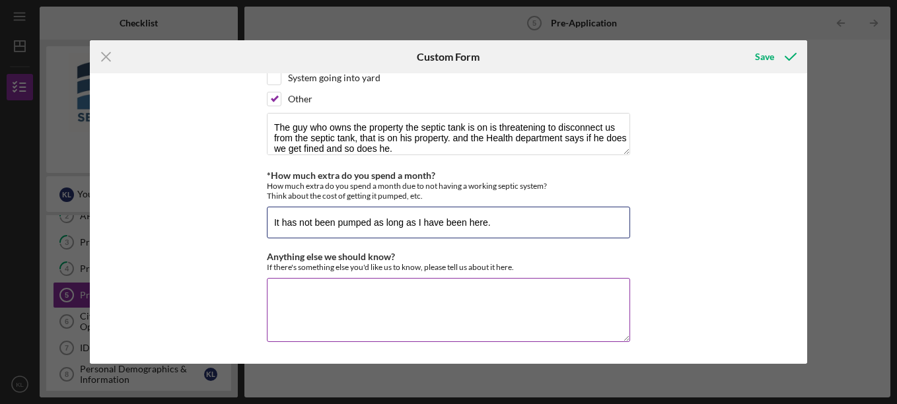
type input "It has not been pumped as long as I have been here."
click at [315, 307] on textarea "Anything else we should know?" at bounding box center [448, 309] width 363 height 63
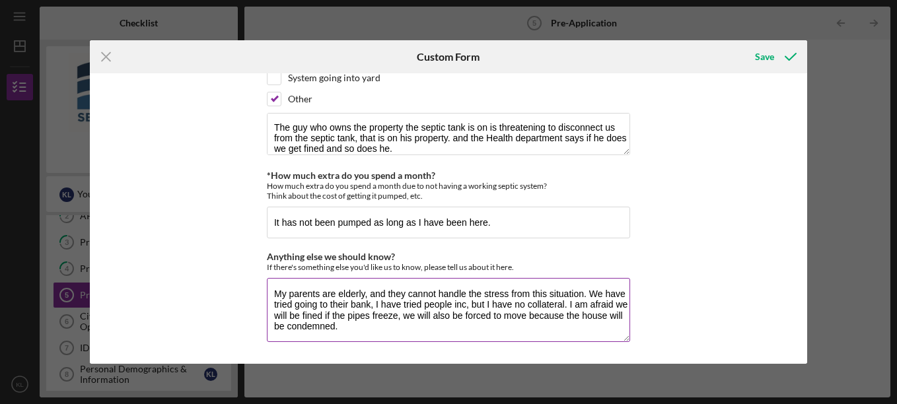
click at [355, 336] on textarea "My parents are elderly, and they cannot handle the stress from this situation. …" at bounding box center [448, 309] width 363 height 63
type textarea "My parents are elderly, and they cannot handle the stress from this situation. …"
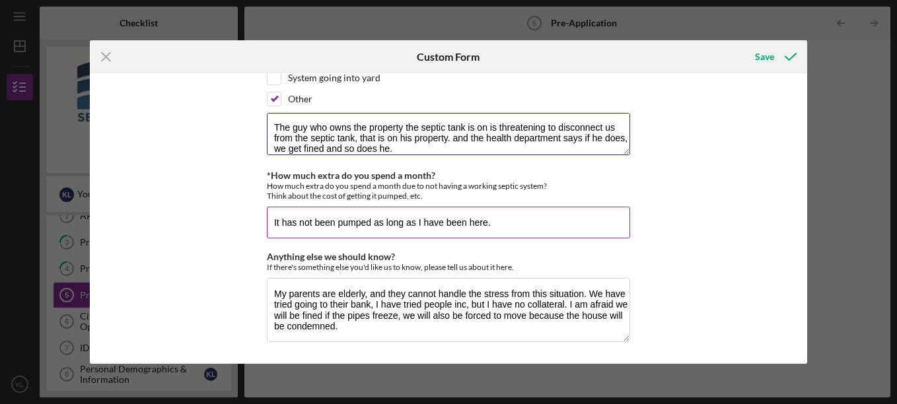
type textarea "The guy who owns the property the septic tank is on is threatening to disconnec…"
click at [500, 226] on input "It has not been pumped as long as I have been here." at bounding box center [448, 223] width 363 height 32
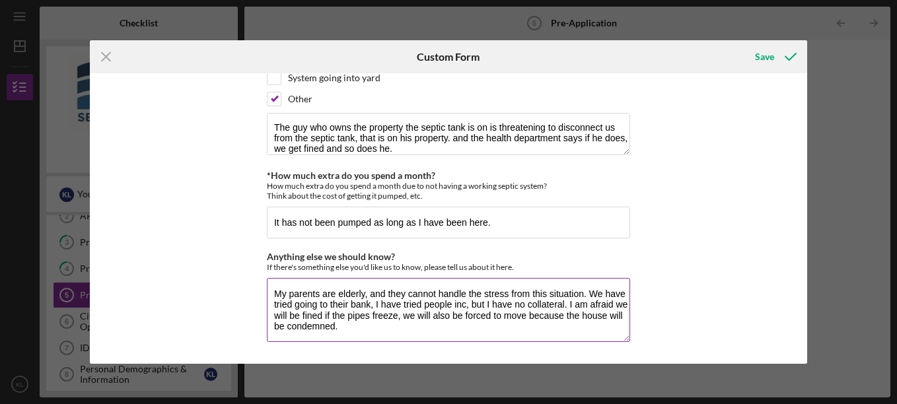
click at [349, 331] on textarea "My parents are elderly, and they cannot handle the stress from this situation. …" at bounding box center [448, 309] width 363 height 63
click at [771, 55] on div "Save" at bounding box center [764, 57] width 19 height 26
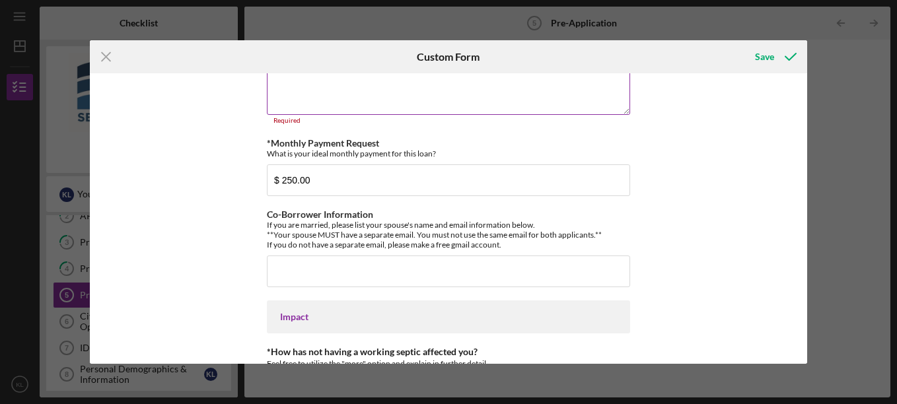
scroll to position [866, 0]
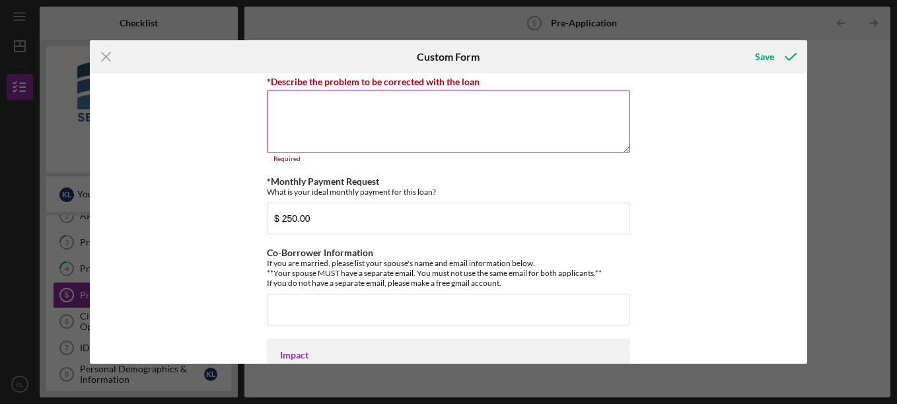
click at [336, 109] on textarea "*Describe the problem to be corrected with the loan" at bounding box center [448, 121] width 363 height 63
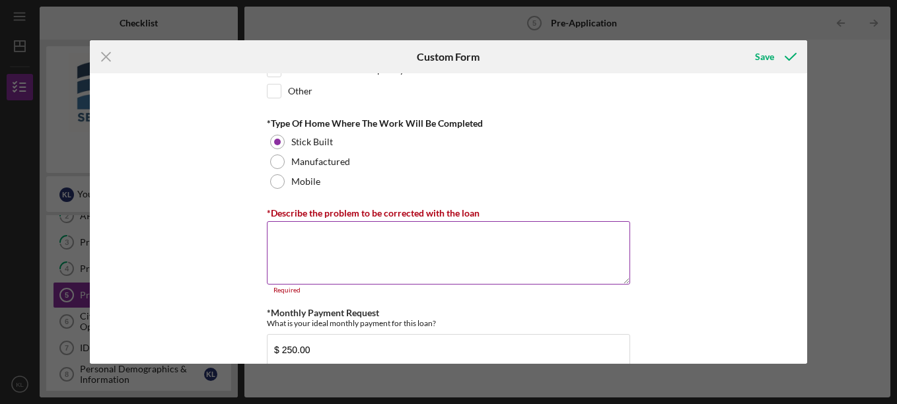
scroll to position [734, 0]
click at [309, 247] on textarea "*Describe the problem to be corrected with the loan" at bounding box center [448, 253] width 363 height 63
type textarea "W"
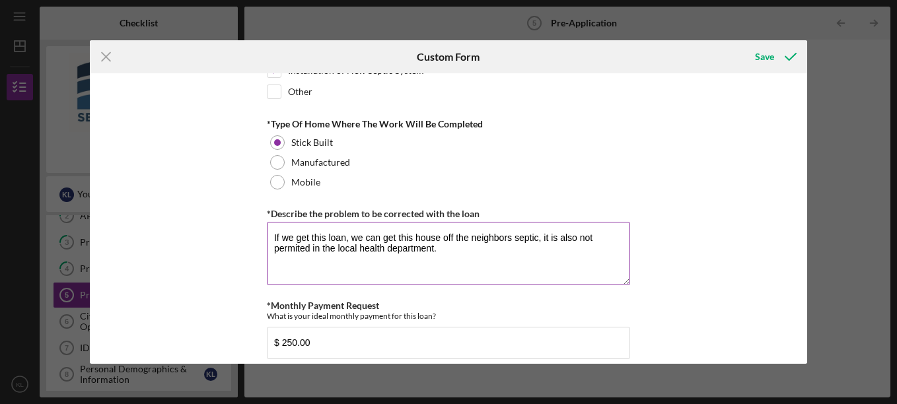
click at [489, 245] on textarea "If we get this loan, we can get this house off the neighbors septic, it is also…" at bounding box center [448, 253] width 363 height 63
click at [547, 235] on textarea "If we get this loan, we can get this house off the neighbor's septic, it is als…" at bounding box center [448, 253] width 363 height 63
click at [589, 247] on textarea "If we get this loan, we can get this house off the neighbor's septic, the curre…" at bounding box center [448, 253] width 363 height 63
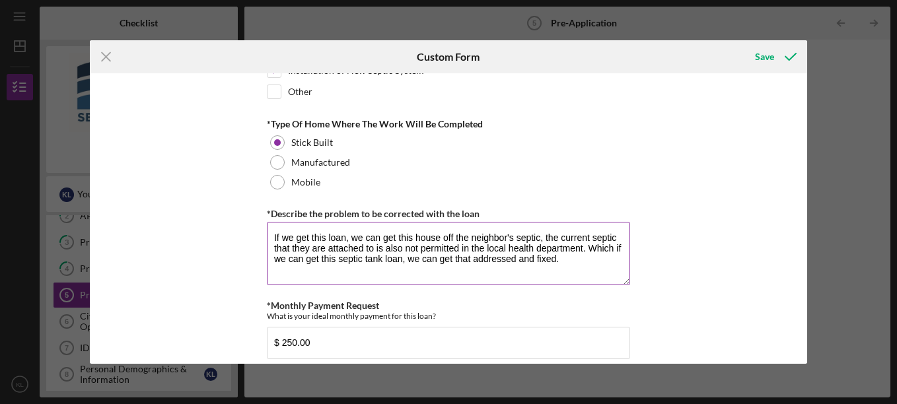
click at [568, 264] on textarea "If we get this loan, we can get this house off the neighbor's septic, the curre…" at bounding box center [448, 253] width 363 height 63
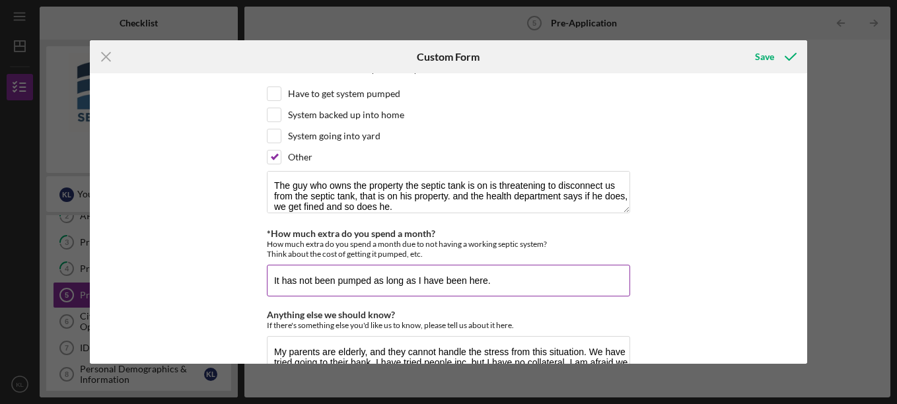
scroll to position [1250, 0]
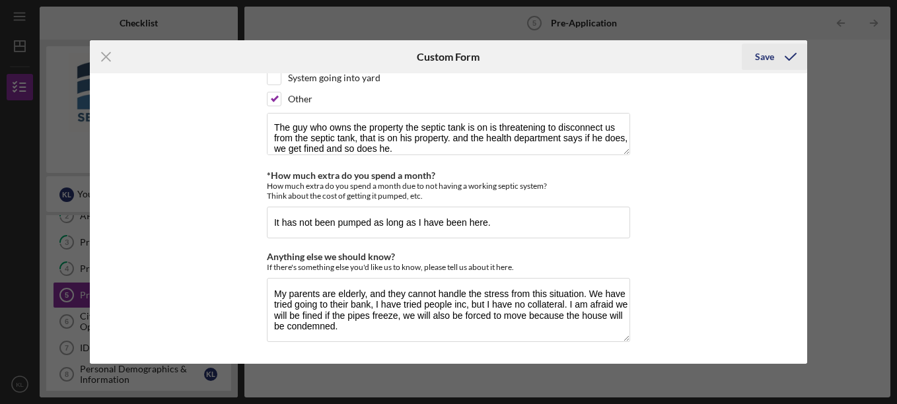
type textarea "If we get this loan, we can get this house off the neighbor's septic, the curre…"
click at [776, 57] on icon "submit" at bounding box center [790, 56] width 33 height 33
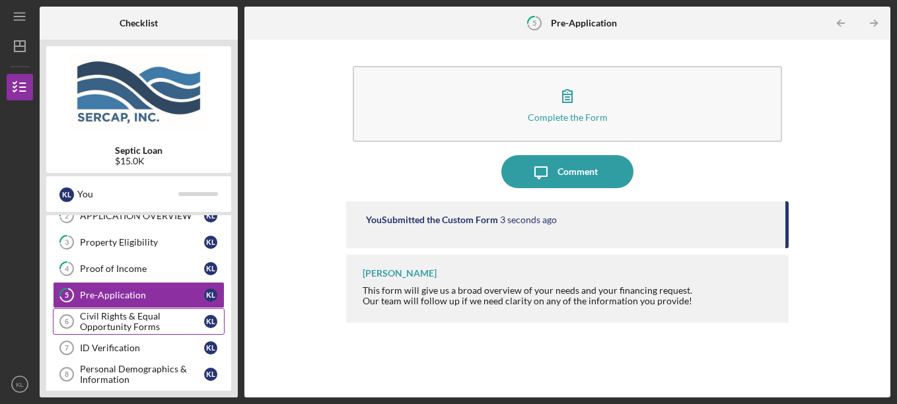
click at [126, 320] on div "Civil Rights & Equal Opportunity Forms" at bounding box center [142, 321] width 124 height 21
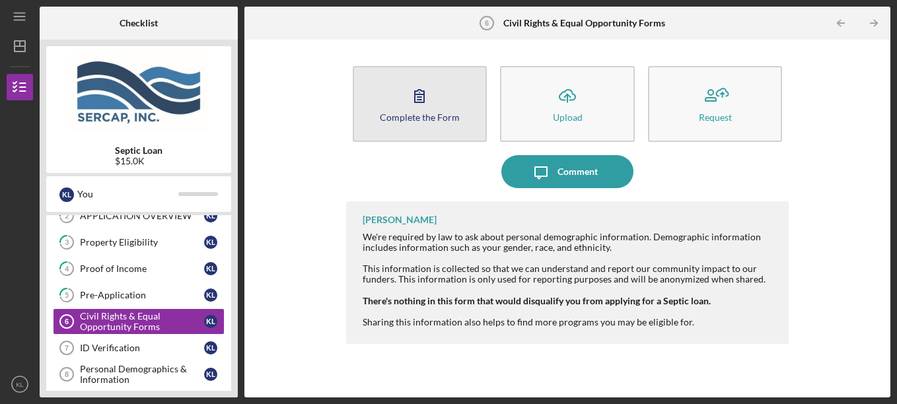
click at [416, 104] on icon "button" at bounding box center [419, 95] width 33 height 33
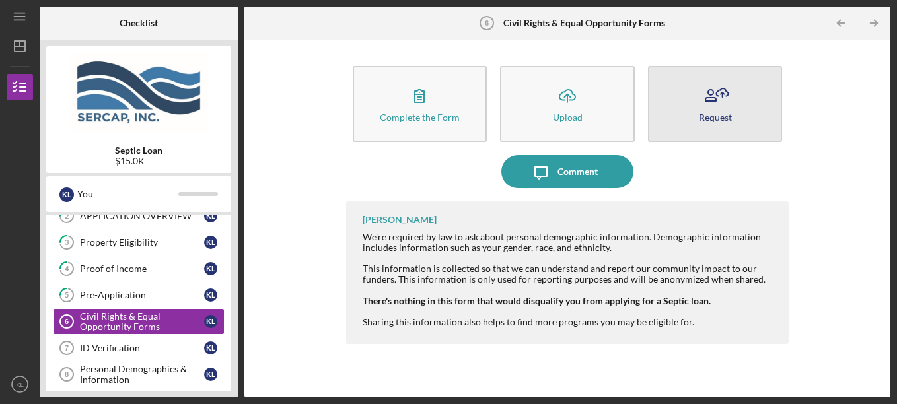
click at [706, 114] on div "Request" at bounding box center [715, 117] width 33 height 10
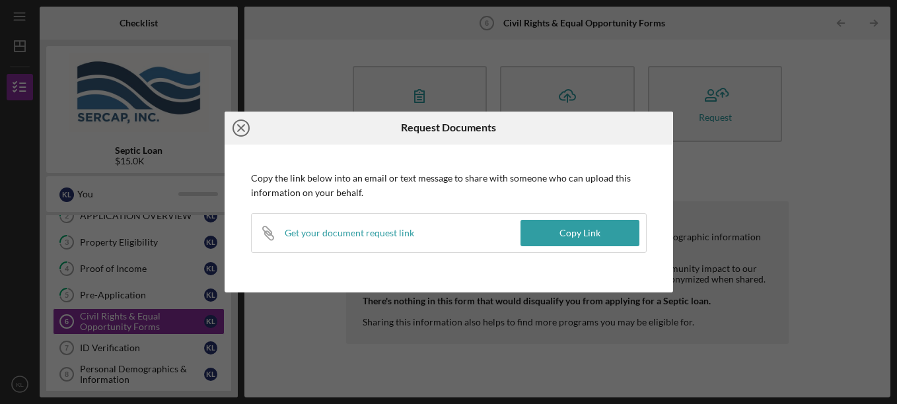
click at [242, 128] on line at bounding box center [241, 128] width 7 height 7
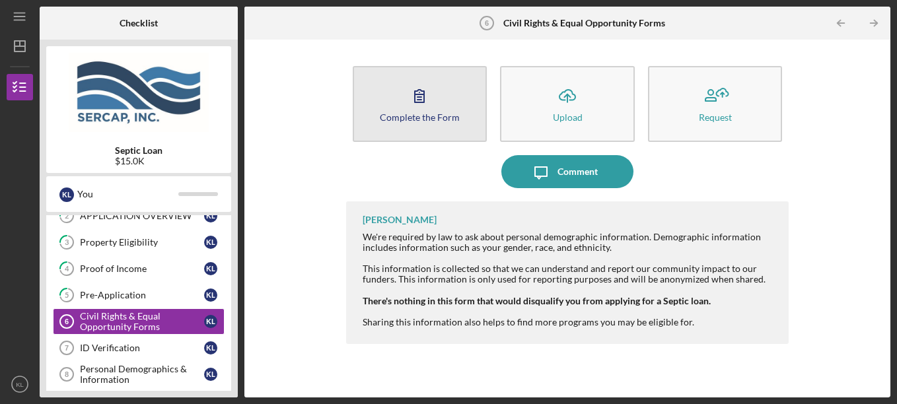
click at [436, 112] on div "Complete the Form" at bounding box center [420, 117] width 80 height 10
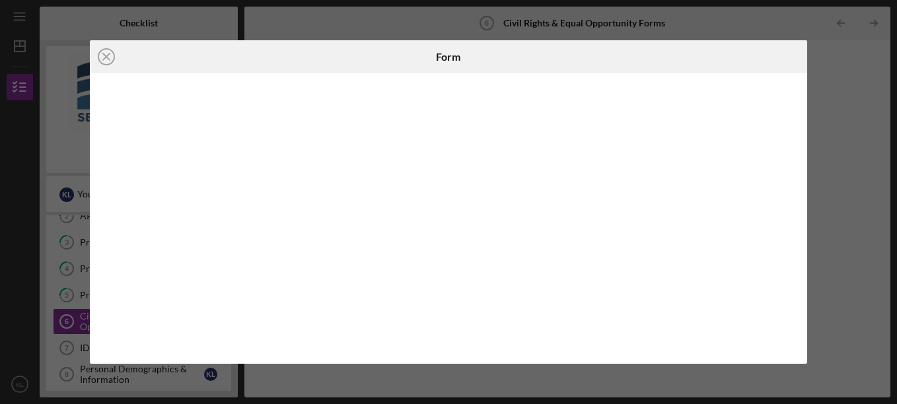
click at [833, 75] on div "Icon/Close Form" at bounding box center [448, 202] width 897 height 404
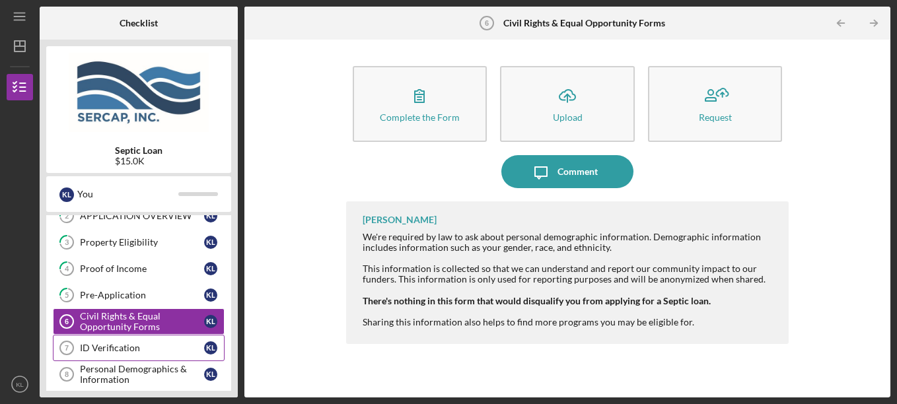
click at [120, 339] on link "ID Verification 7 ID Verification K L" at bounding box center [139, 348] width 172 height 26
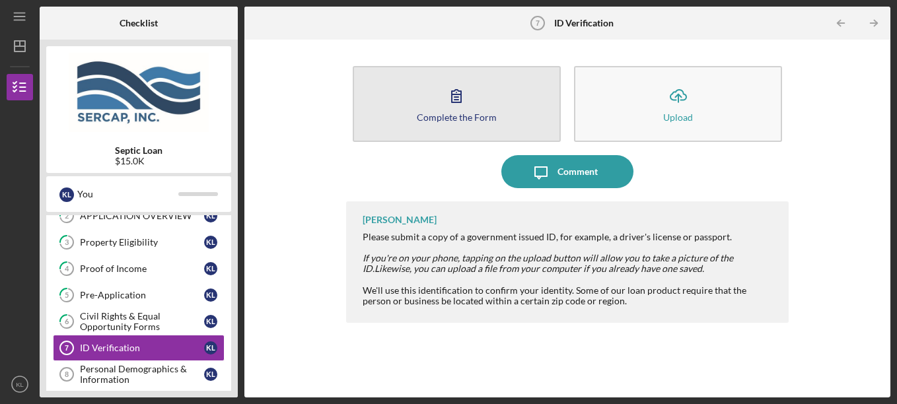
click at [471, 106] on icon "button" at bounding box center [456, 95] width 33 height 33
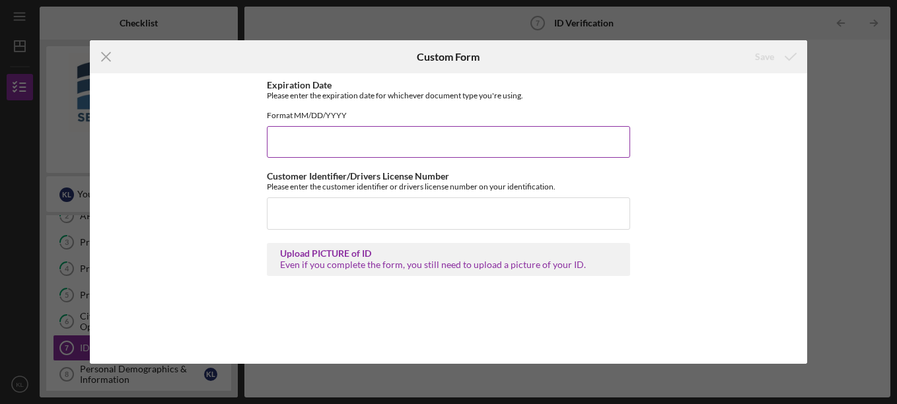
click at [319, 157] on input "Expiration Date" at bounding box center [448, 142] width 363 height 32
type input "[DATE]"
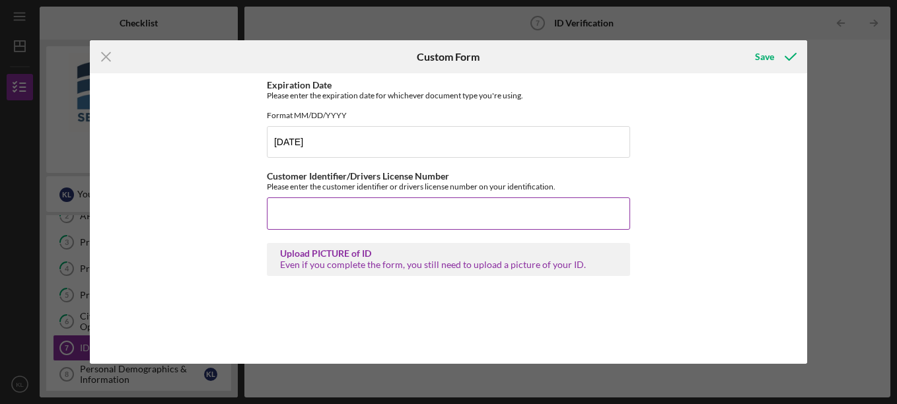
click at [324, 227] on input "Customer Identifier/Drivers License Number" at bounding box center [448, 214] width 363 height 32
type input "T64003669"
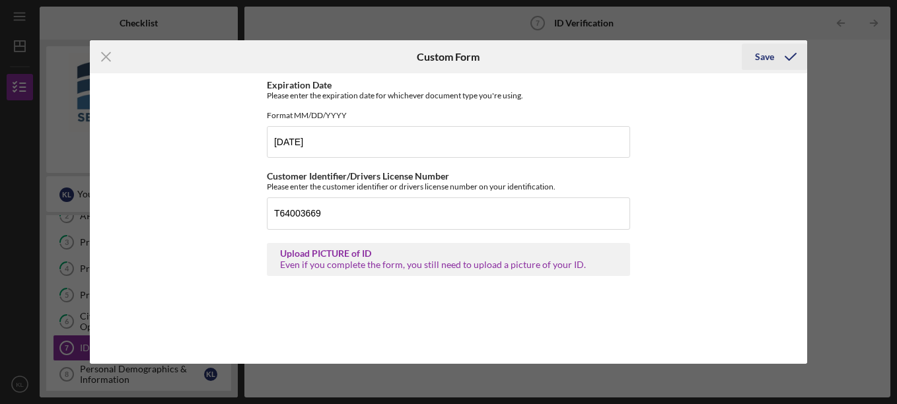
click at [769, 55] on div "Save" at bounding box center [764, 57] width 19 height 26
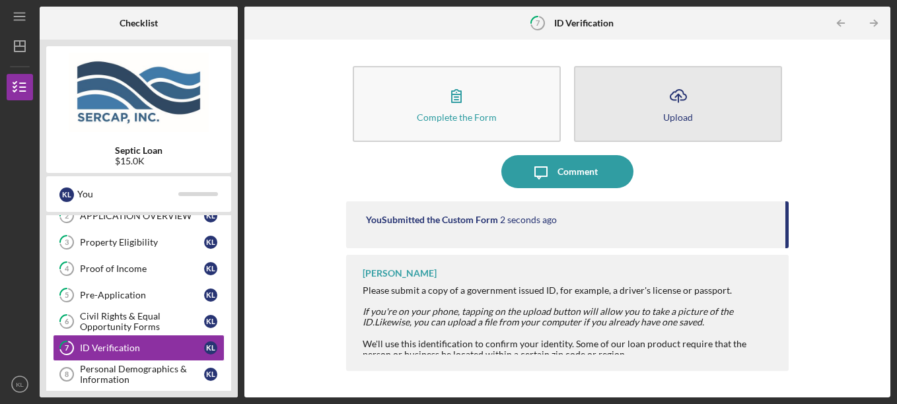
click at [682, 102] on icon "Icon/Upload" at bounding box center [678, 95] width 33 height 33
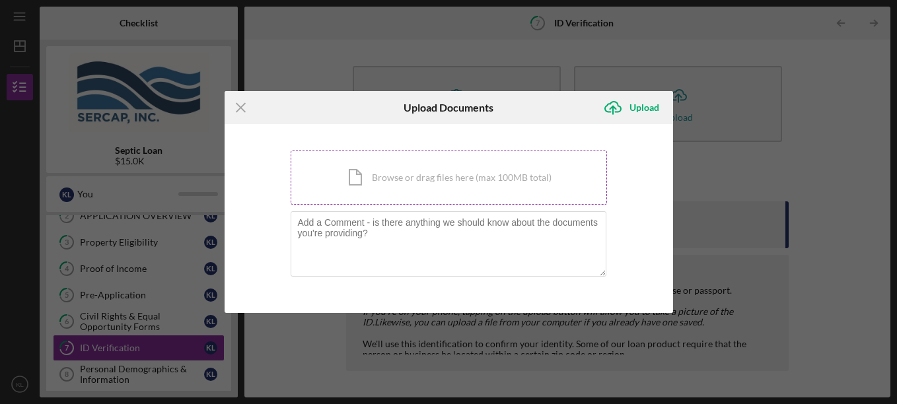
click at [427, 175] on div "Icon/Document Browse or drag files here (max 100MB total) Tap to choose files o…" at bounding box center [449, 178] width 317 height 54
click at [402, 180] on div "Icon/Document Browse or drag files here (max 100MB total) Tap to choose files o…" at bounding box center [449, 178] width 317 height 54
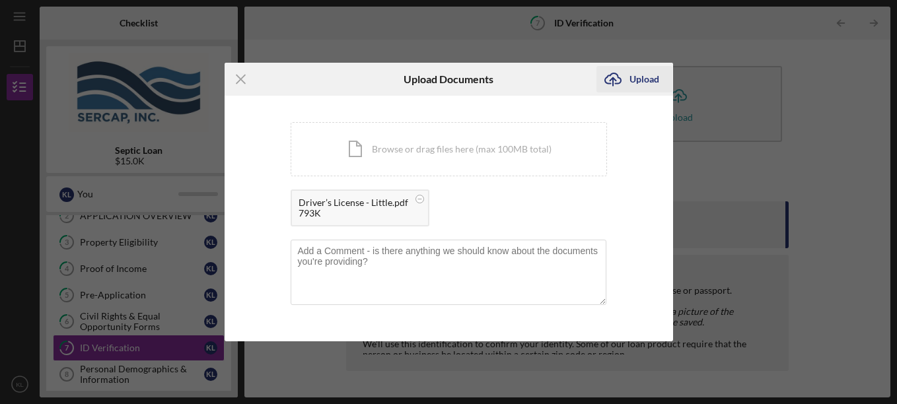
click at [636, 77] on div "Upload" at bounding box center [645, 79] width 30 height 26
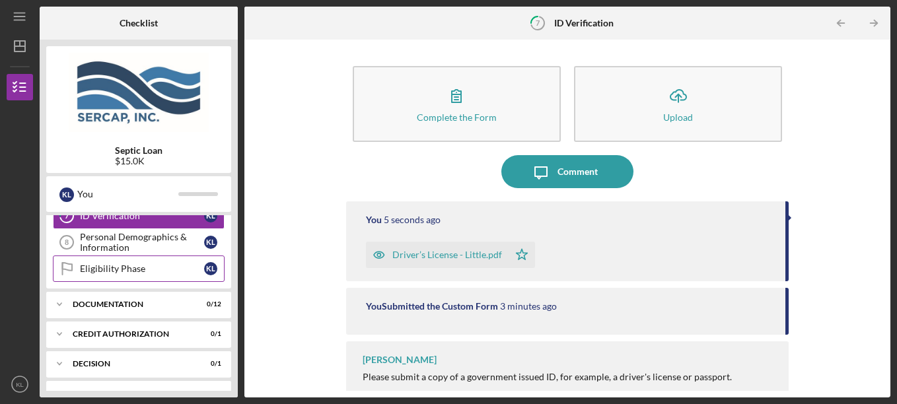
scroll to position [132, 0]
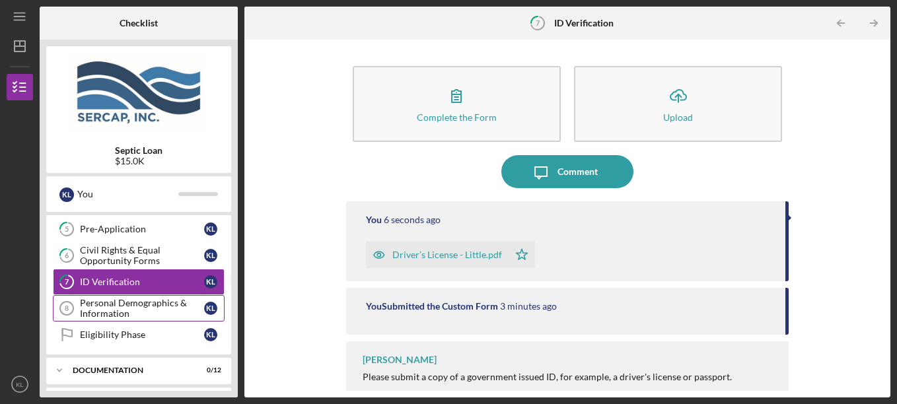
click at [112, 302] on div "Personal Demographics & Information" at bounding box center [142, 308] width 124 height 21
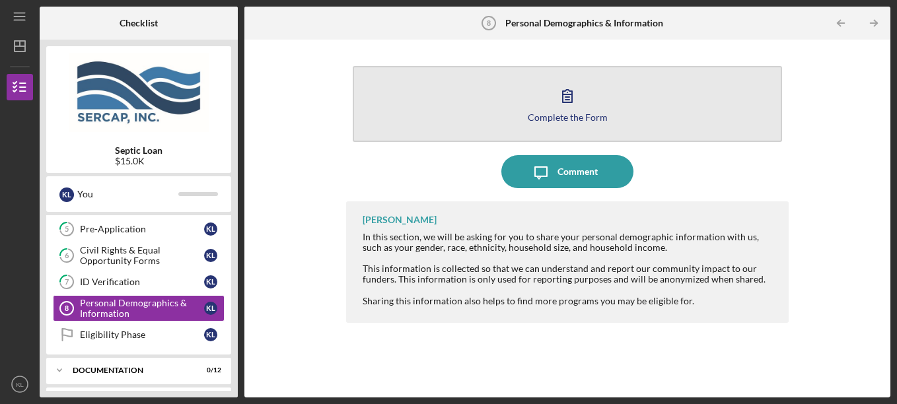
click at [559, 106] on icon "button" at bounding box center [567, 95] width 33 height 33
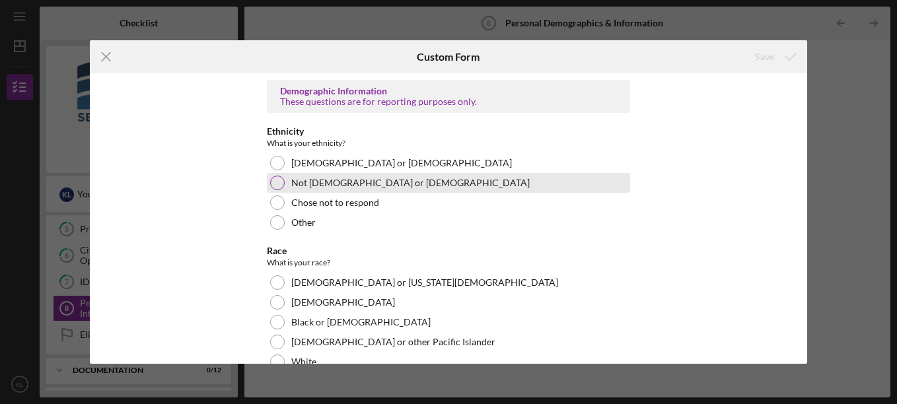
click at [278, 181] on div at bounding box center [277, 183] width 15 height 15
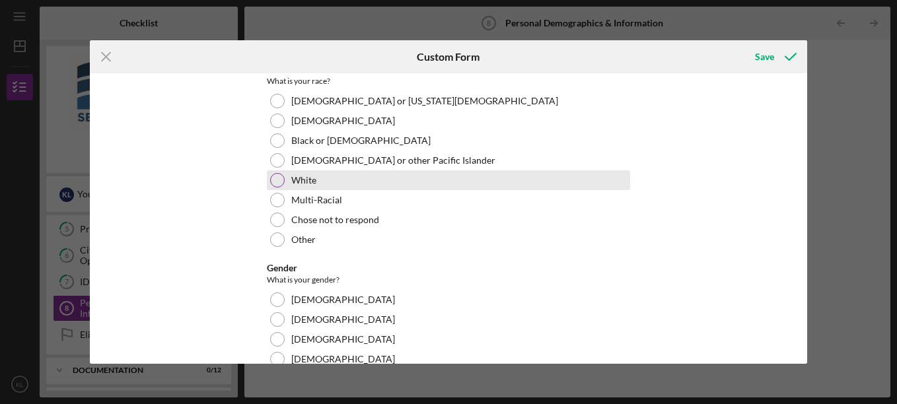
scroll to position [198, 0]
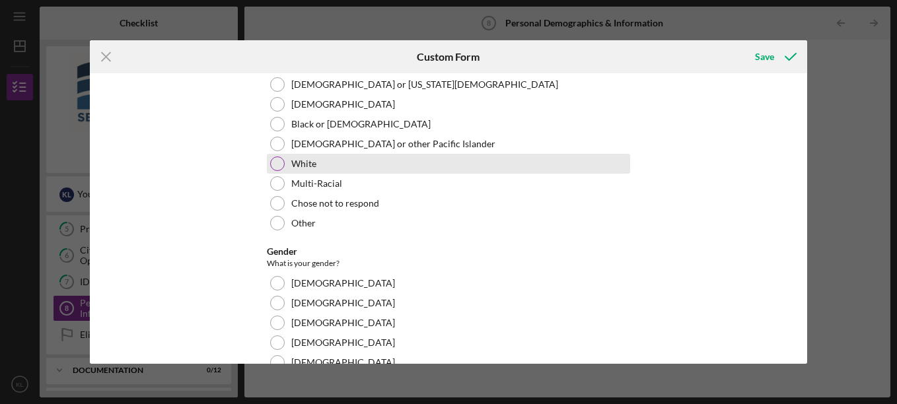
click at [277, 162] on div at bounding box center [277, 164] width 15 height 15
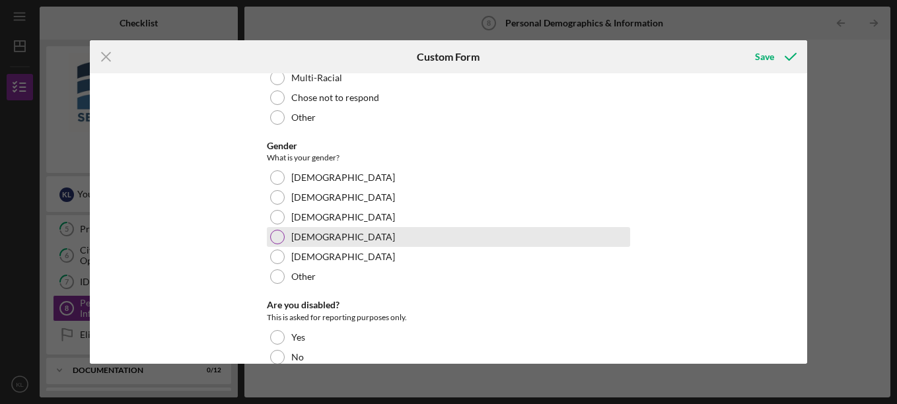
scroll to position [330, 0]
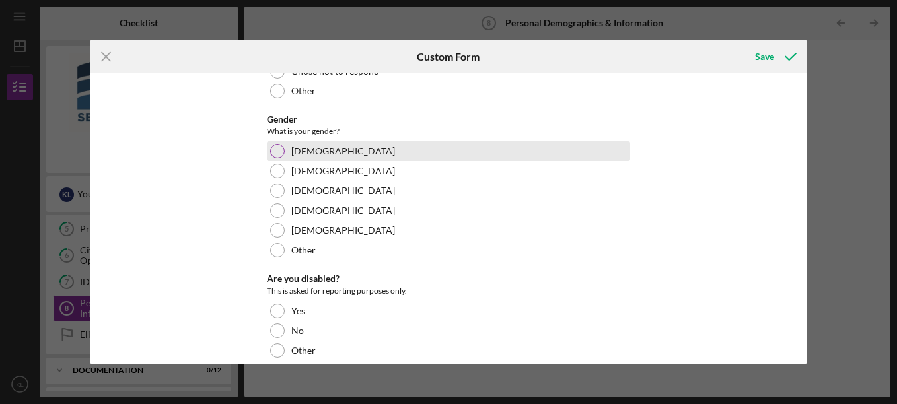
click at [278, 151] on div at bounding box center [277, 151] width 15 height 15
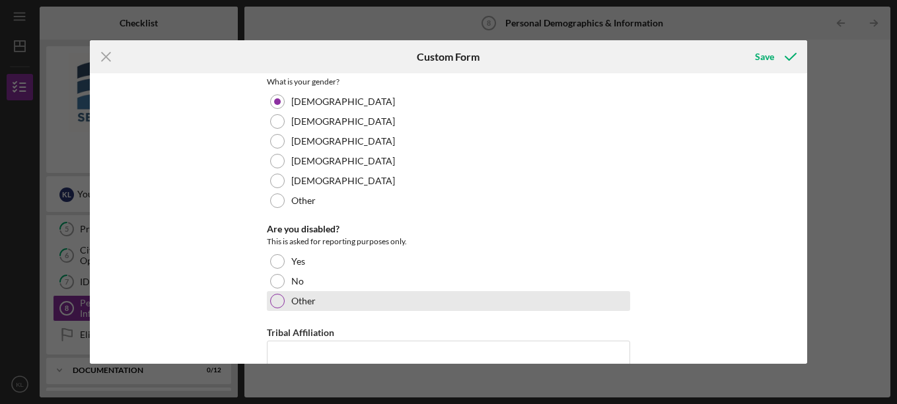
scroll to position [463, 0]
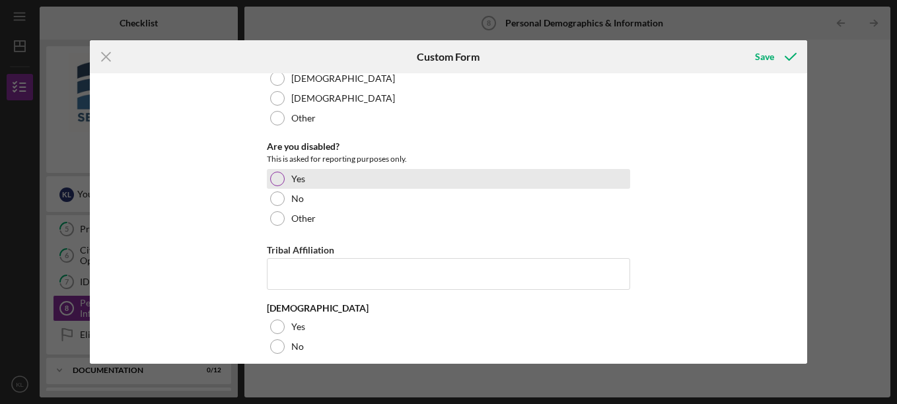
click at [274, 176] on div at bounding box center [277, 179] width 15 height 15
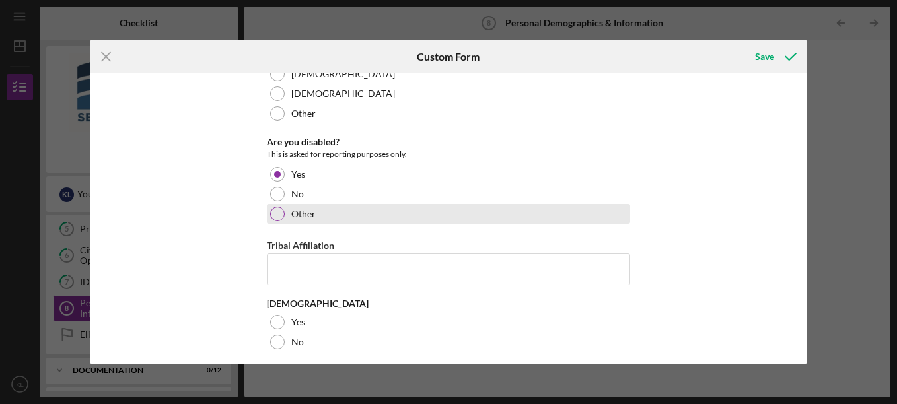
scroll to position [475, 0]
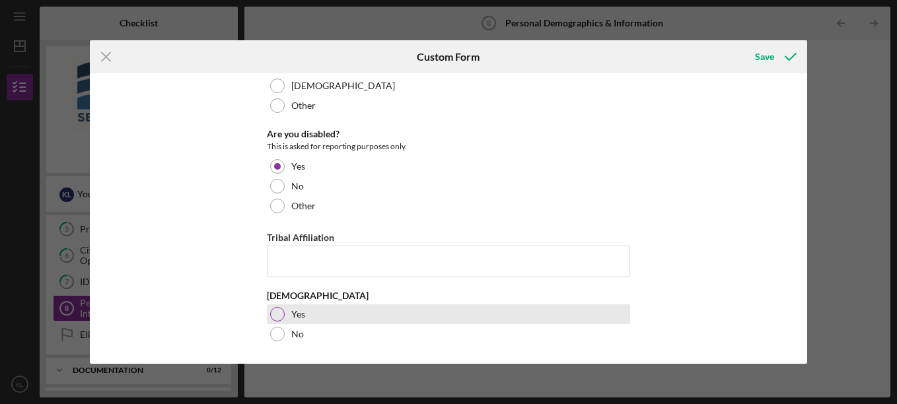
click at [278, 314] on div at bounding box center [277, 314] width 15 height 15
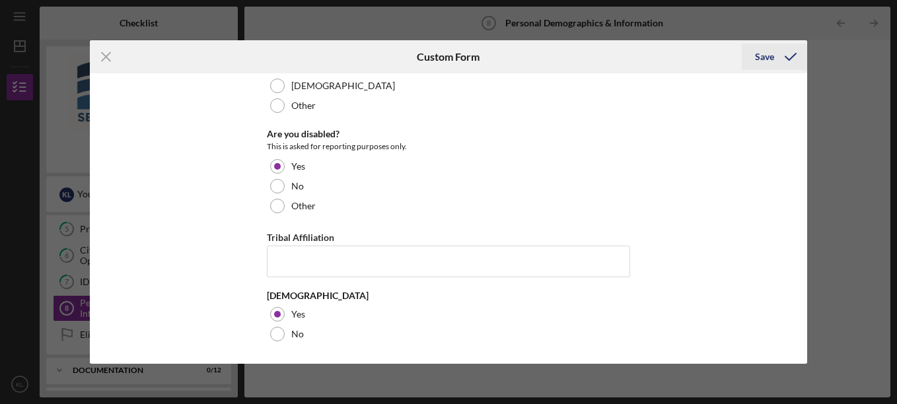
click at [766, 59] on div "Save" at bounding box center [764, 57] width 19 height 26
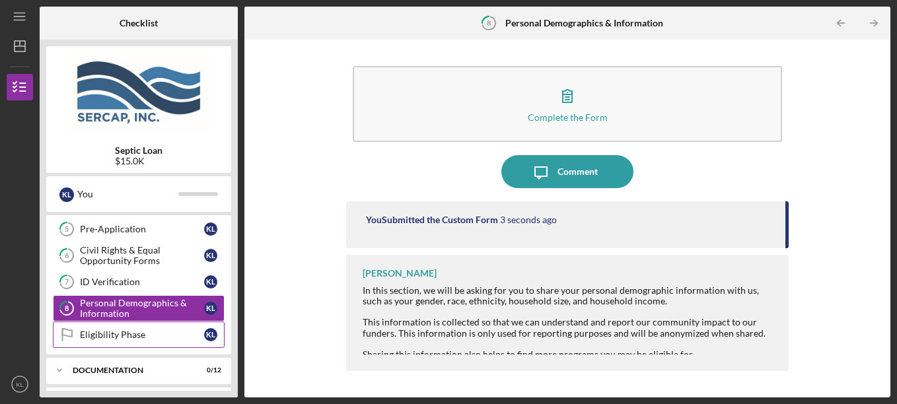
click at [118, 334] on div "Eligibility Phase" at bounding box center [142, 335] width 124 height 11
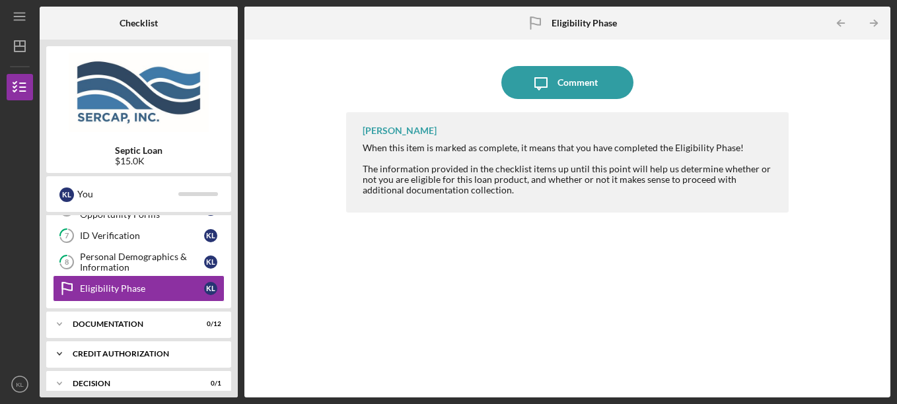
scroll to position [215, 0]
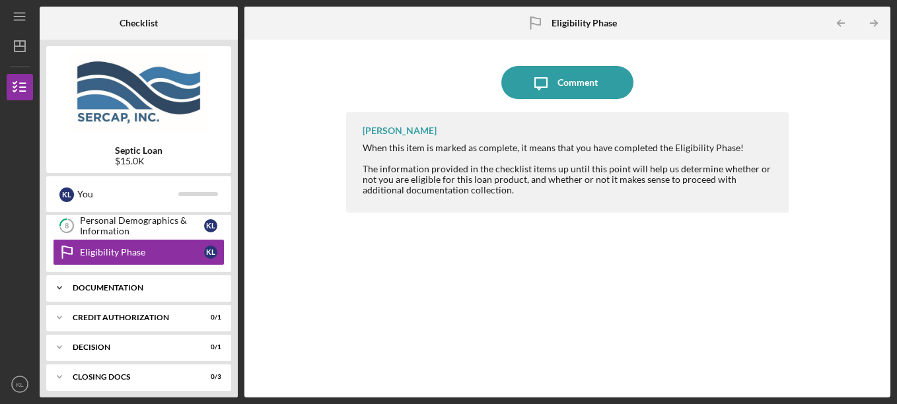
click at [111, 286] on div "Documentation" at bounding box center [144, 288] width 142 height 8
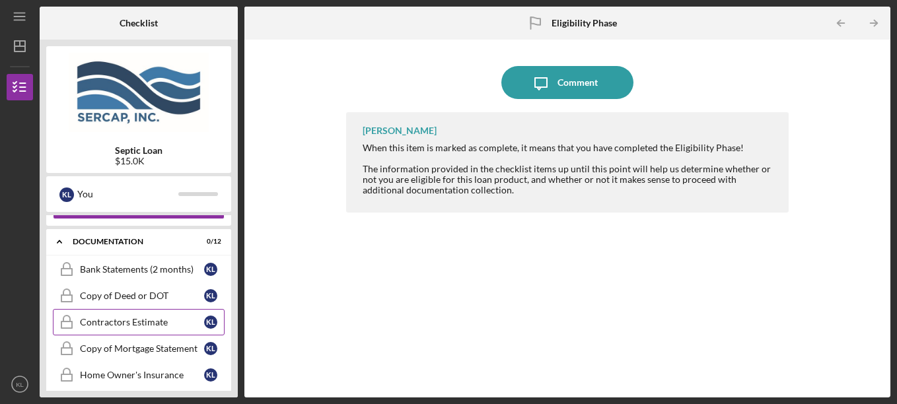
scroll to position [281, 0]
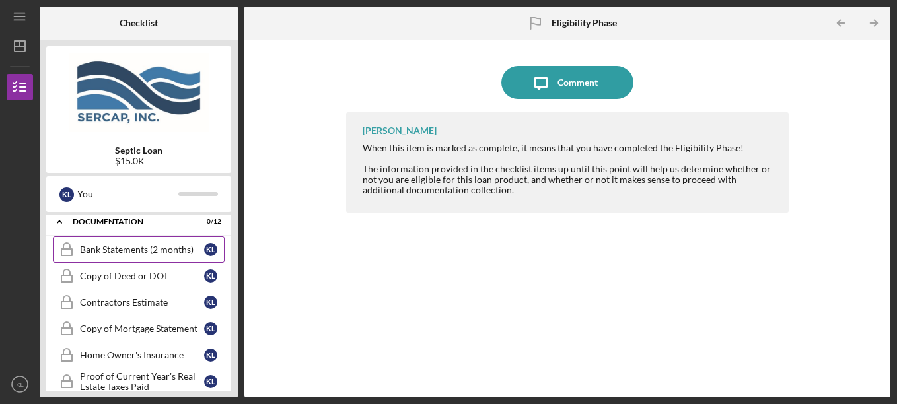
click at [133, 246] on div "Bank Statements (2 months)" at bounding box center [142, 250] width 124 height 11
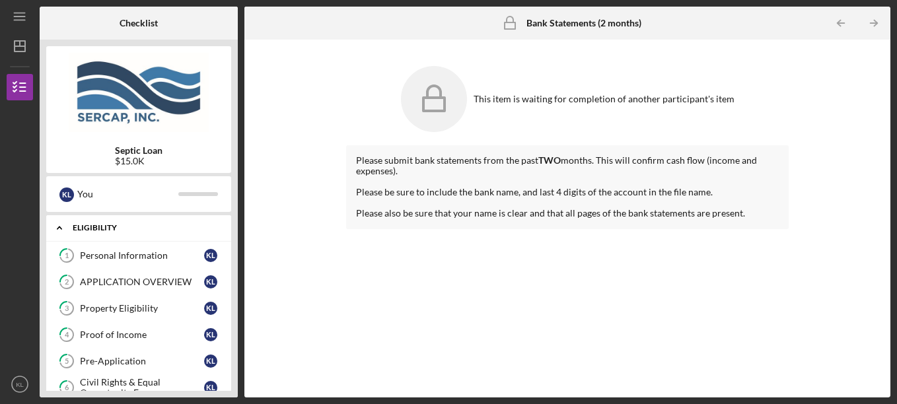
click at [56, 225] on icon "Icon/Expander" at bounding box center [59, 228] width 26 height 26
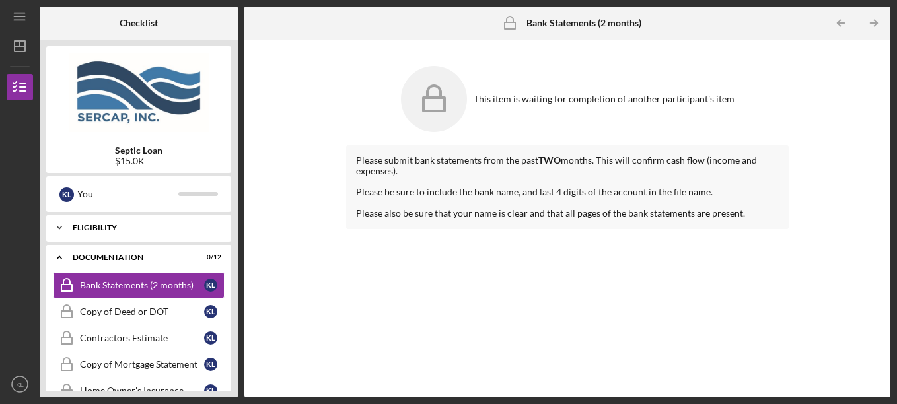
click at [61, 223] on icon "Icon/Expander" at bounding box center [59, 228] width 26 height 26
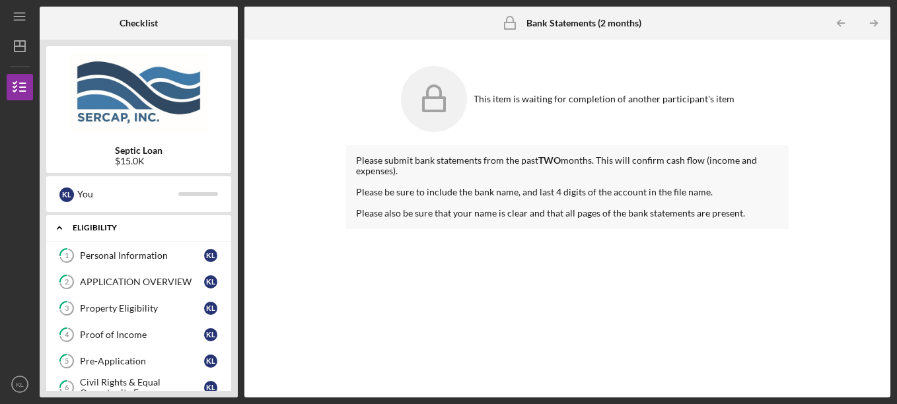
click at [56, 225] on icon "Icon/Expander" at bounding box center [59, 228] width 26 height 26
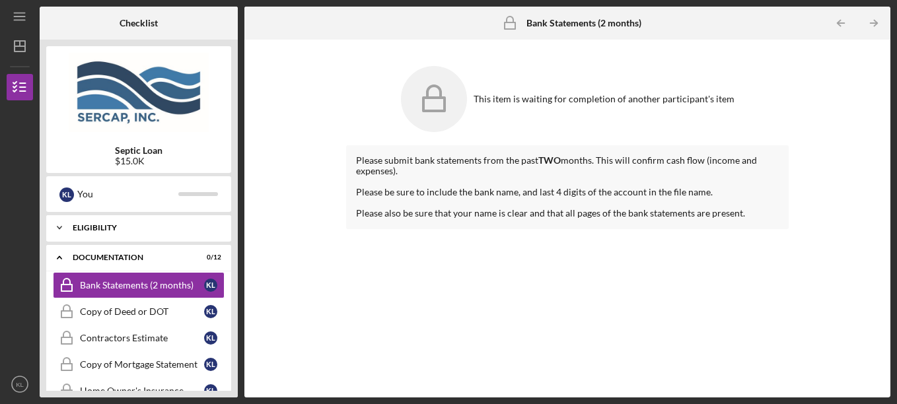
click at [61, 225] on icon "Icon/Expander" at bounding box center [59, 228] width 26 height 26
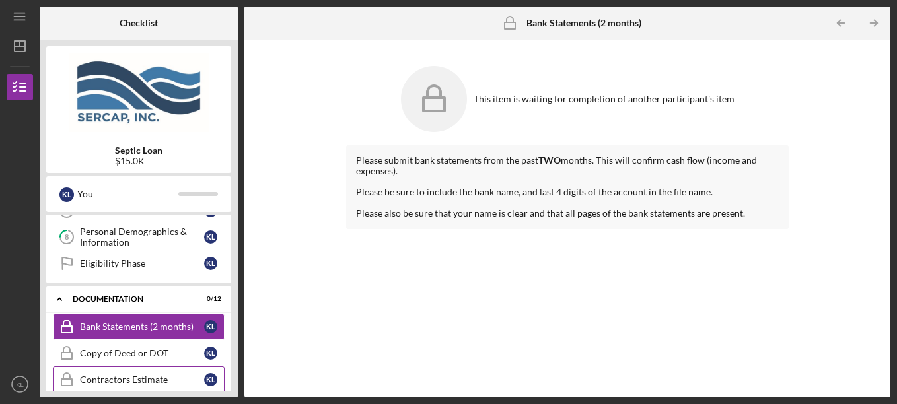
scroll to position [198, 0]
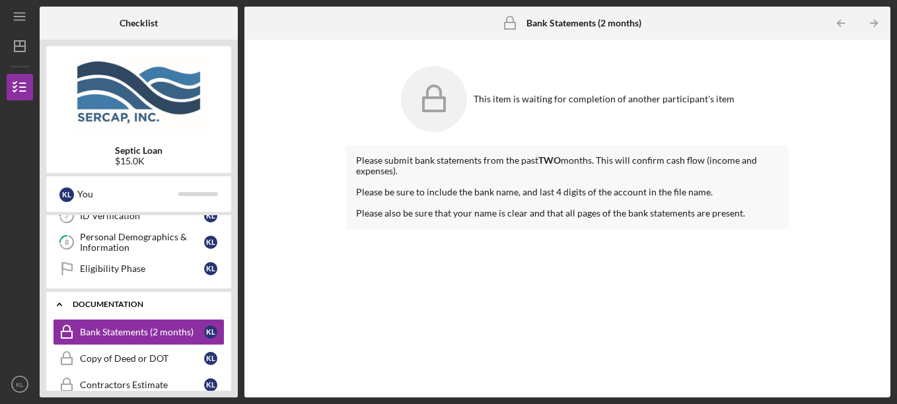
click at [63, 304] on icon "Icon/Expander" at bounding box center [59, 304] width 26 height 26
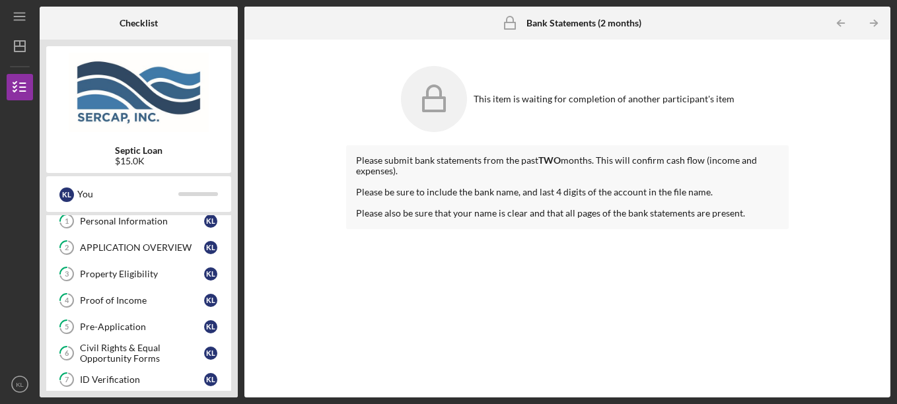
scroll to position [0, 0]
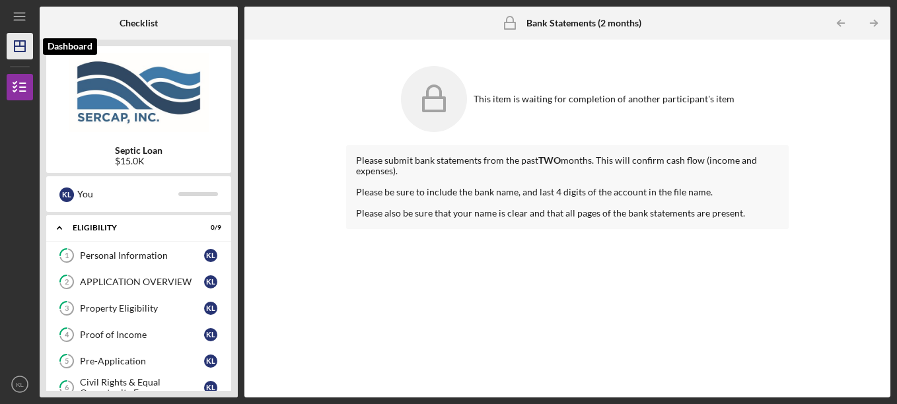
click at [21, 49] on icon "Icon/Dashboard" at bounding box center [19, 46] width 33 height 33
